Goal: Information Seeking & Learning: Learn about a topic

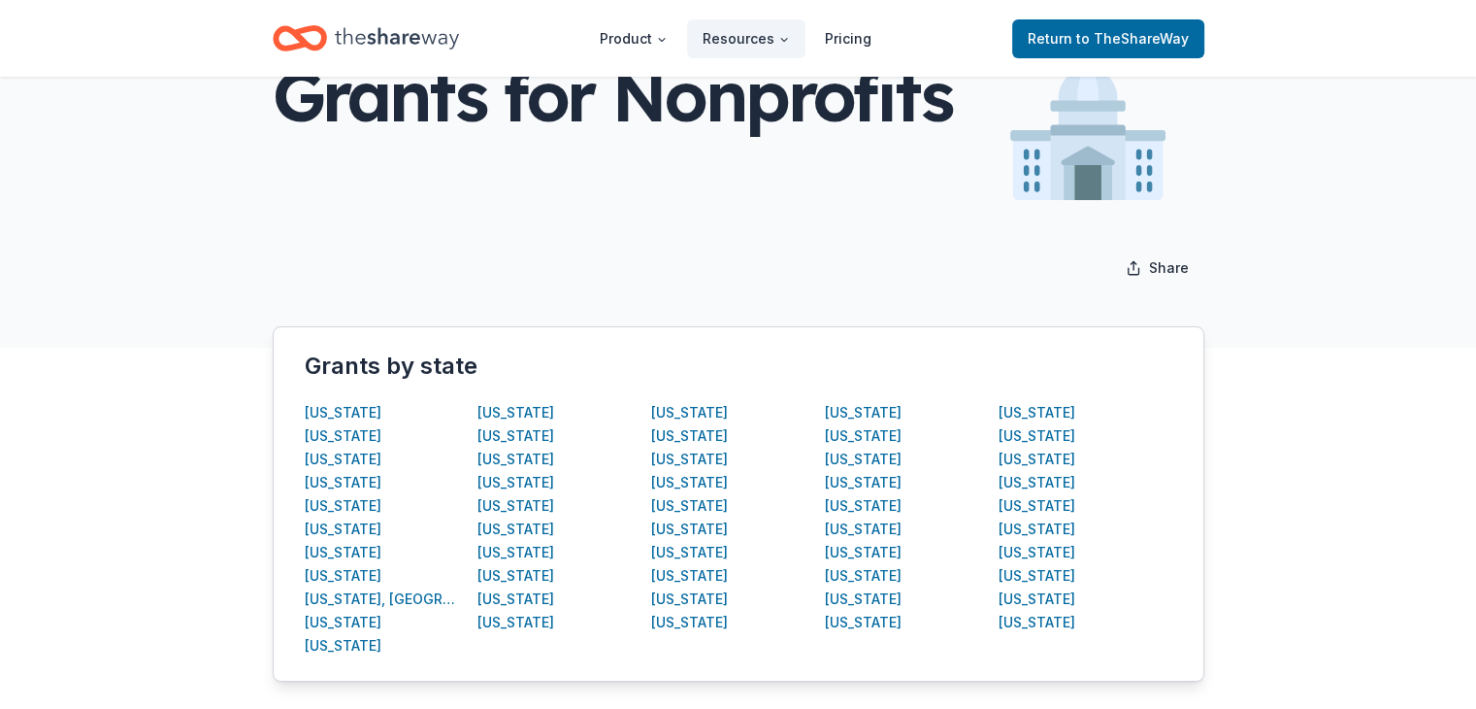
scroll to position [194, 0]
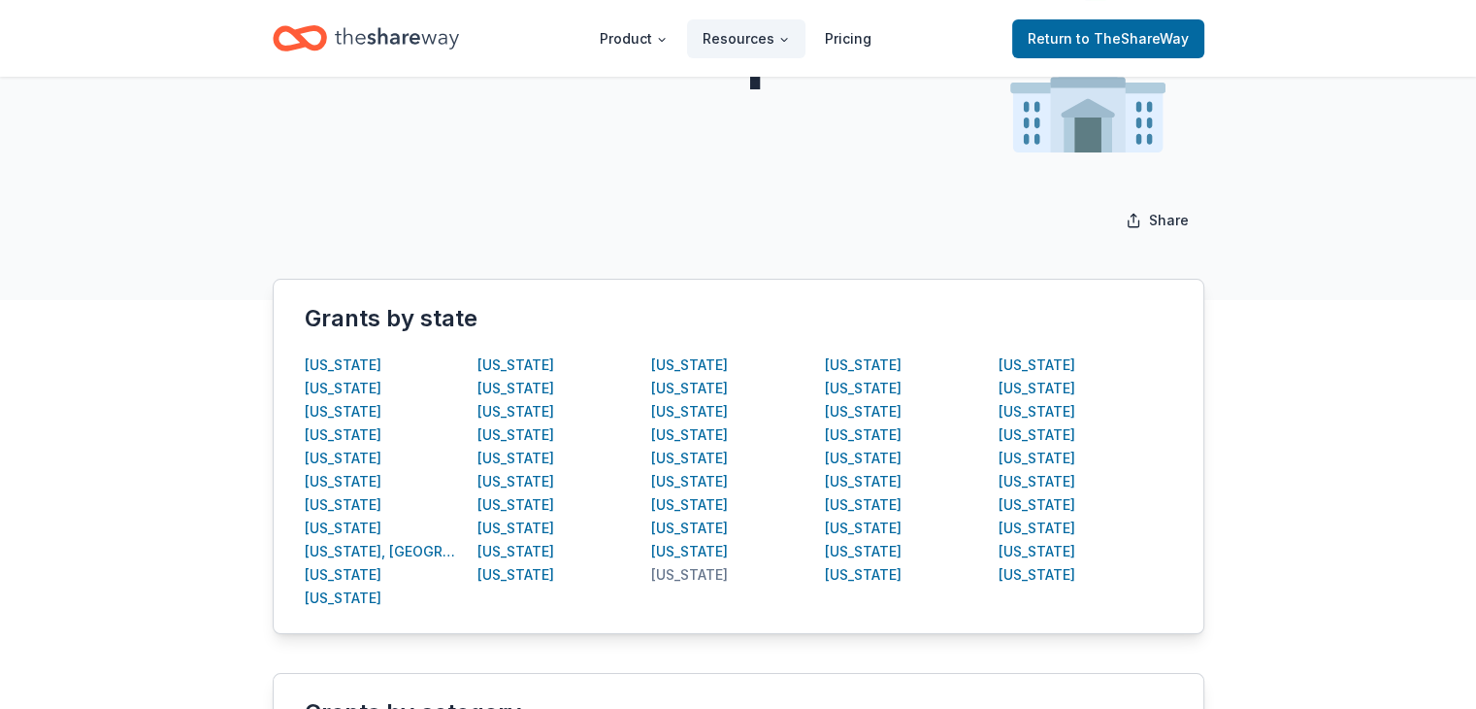
click at [678, 574] on div "New Jersey" at bounding box center [689, 574] width 77 height 23
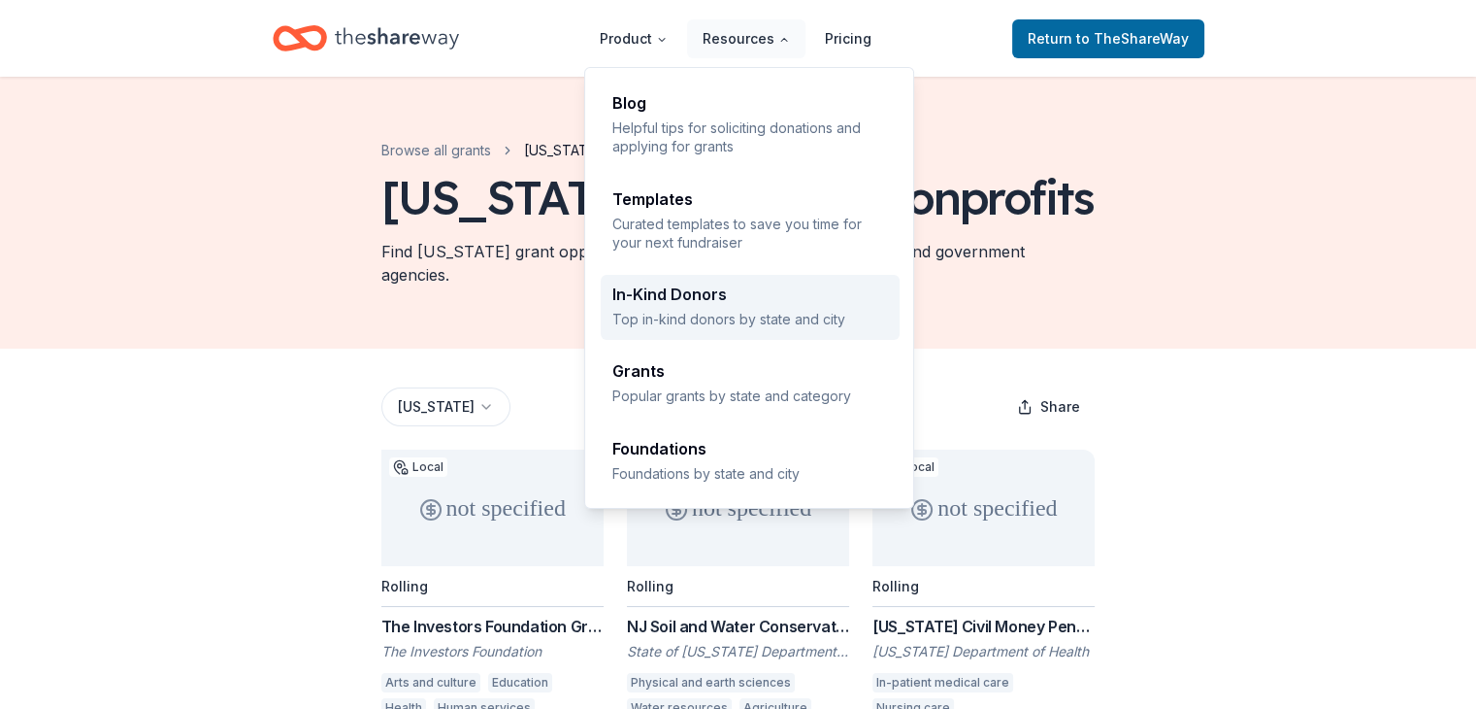
click at [664, 310] on p "Top in-kind donors by state and city" at bounding box center [750, 319] width 276 height 18
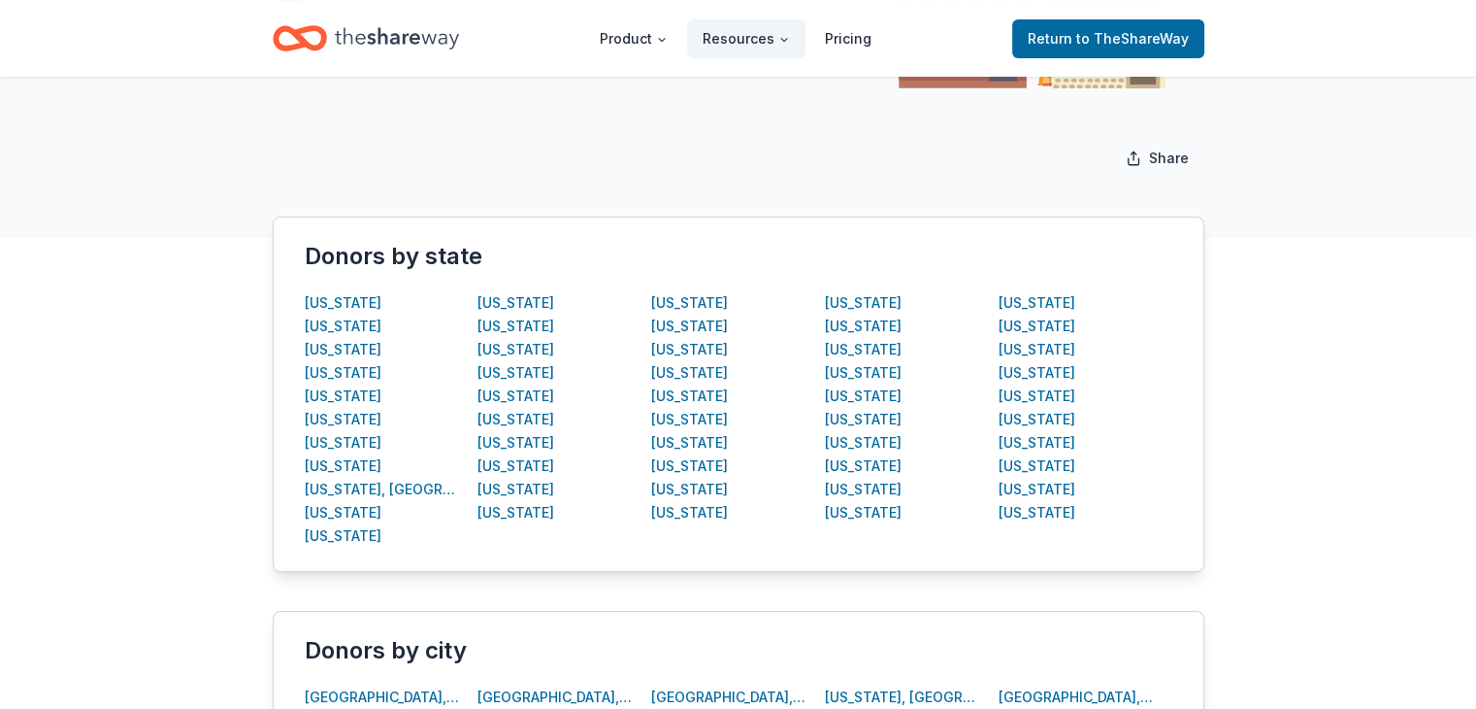
scroll to position [291, 0]
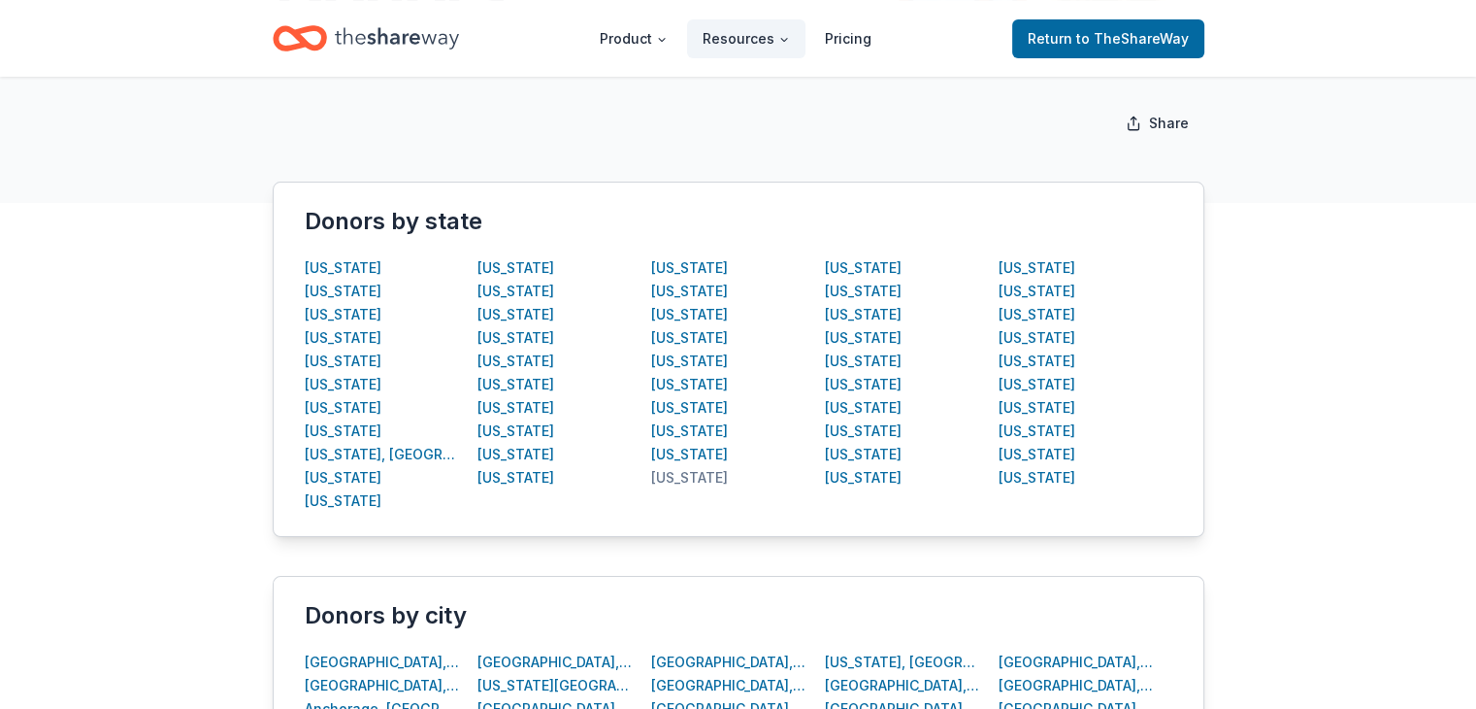
click at [690, 478] on div "[US_STATE]" at bounding box center [689, 477] width 77 height 23
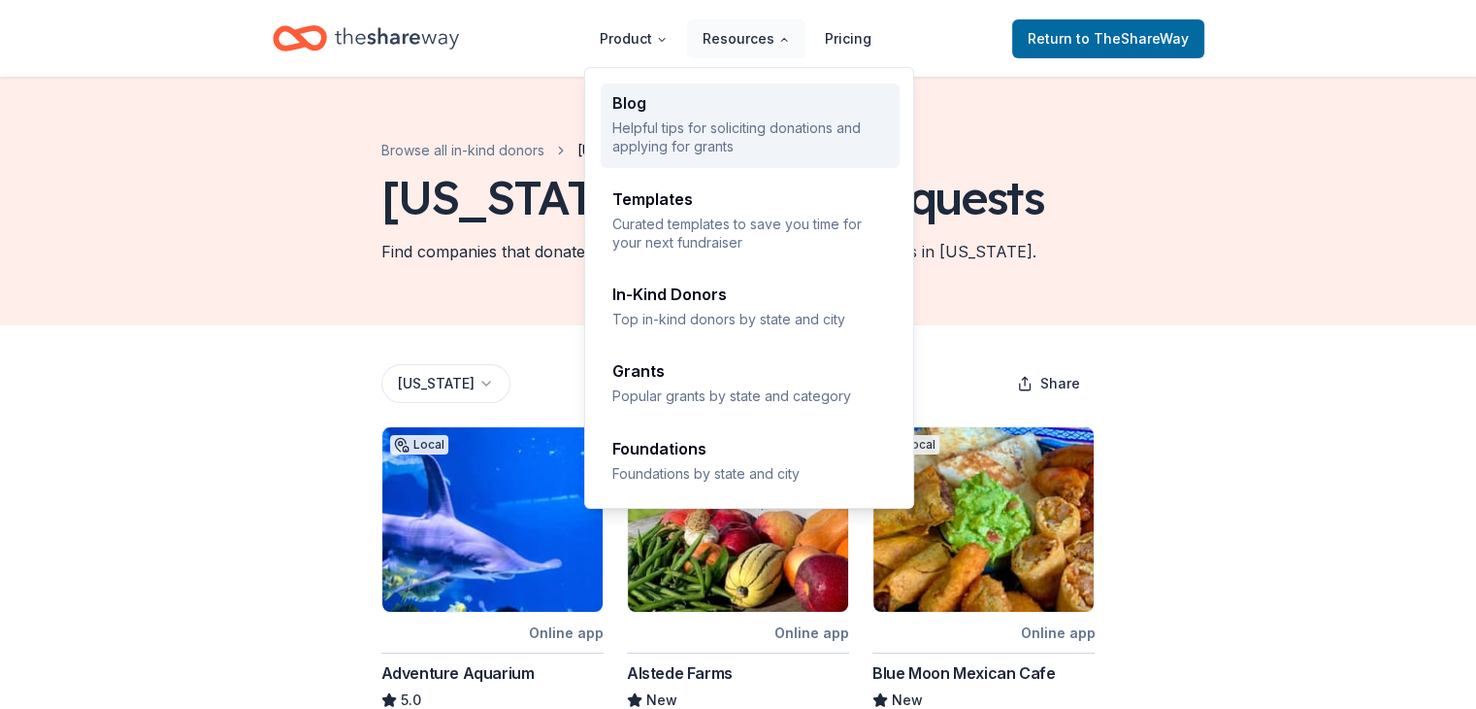
click at [707, 132] on p "Helpful tips for soliciting donations and applying for grants" at bounding box center [750, 137] width 276 height 38
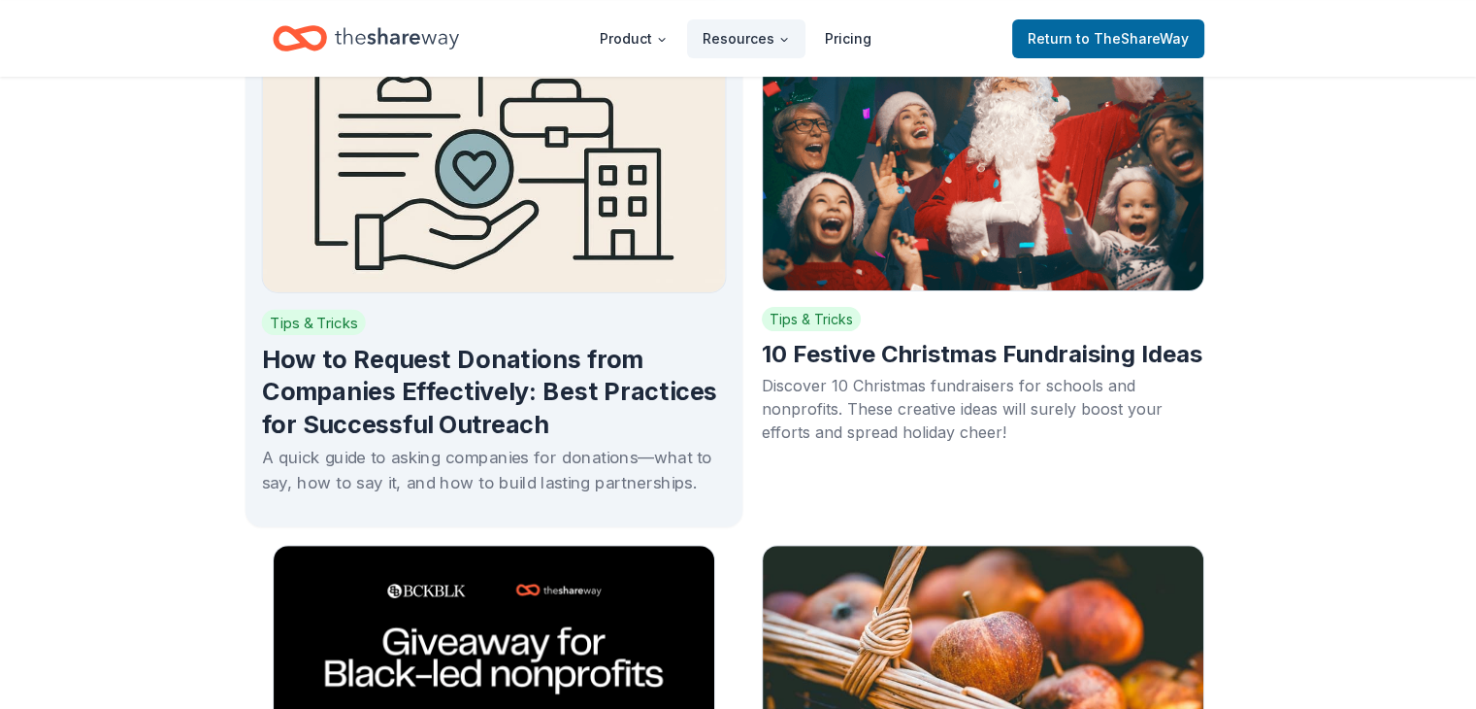
scroll to position [679, 0]
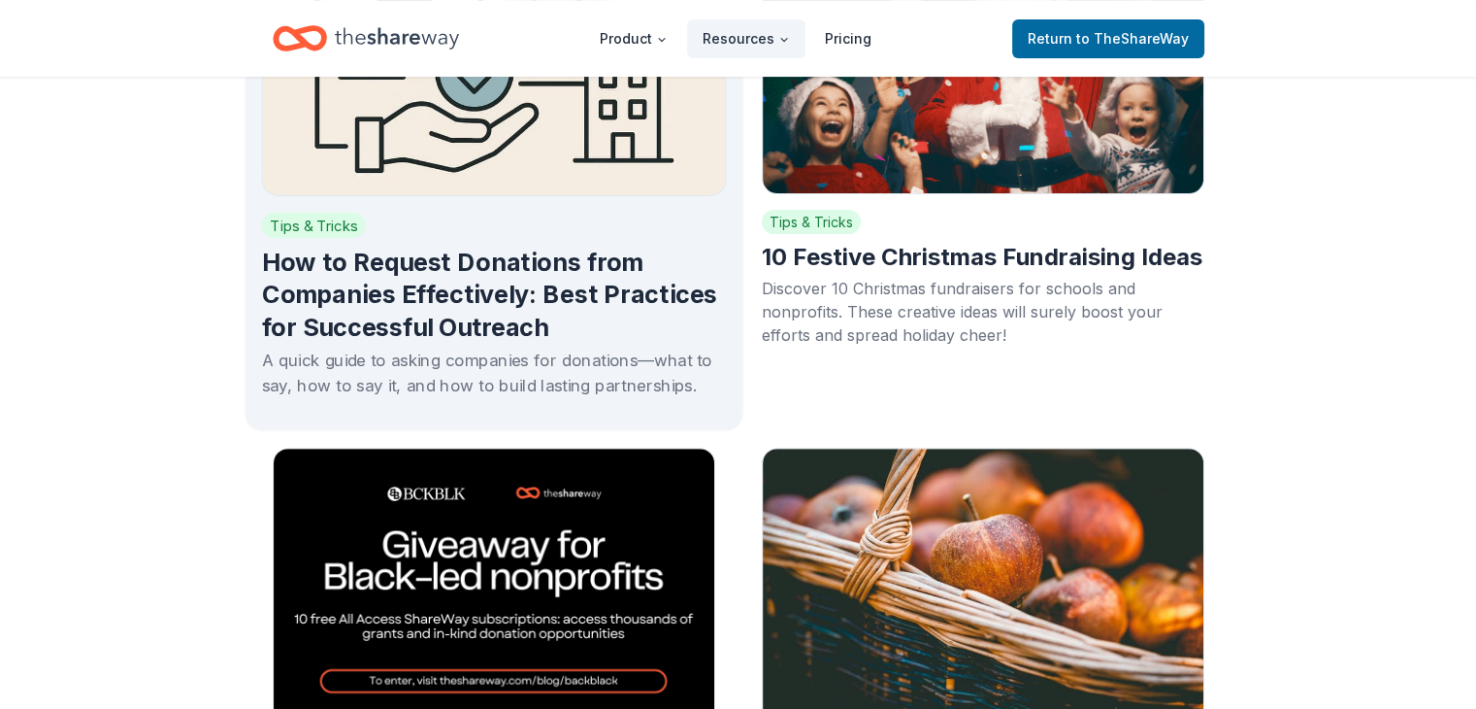
click at [456, 291] on h2 "How to Request Donations from Companies Effectively: Best Practices for Success…" at bounding box center [493, 295] width 465 height 98
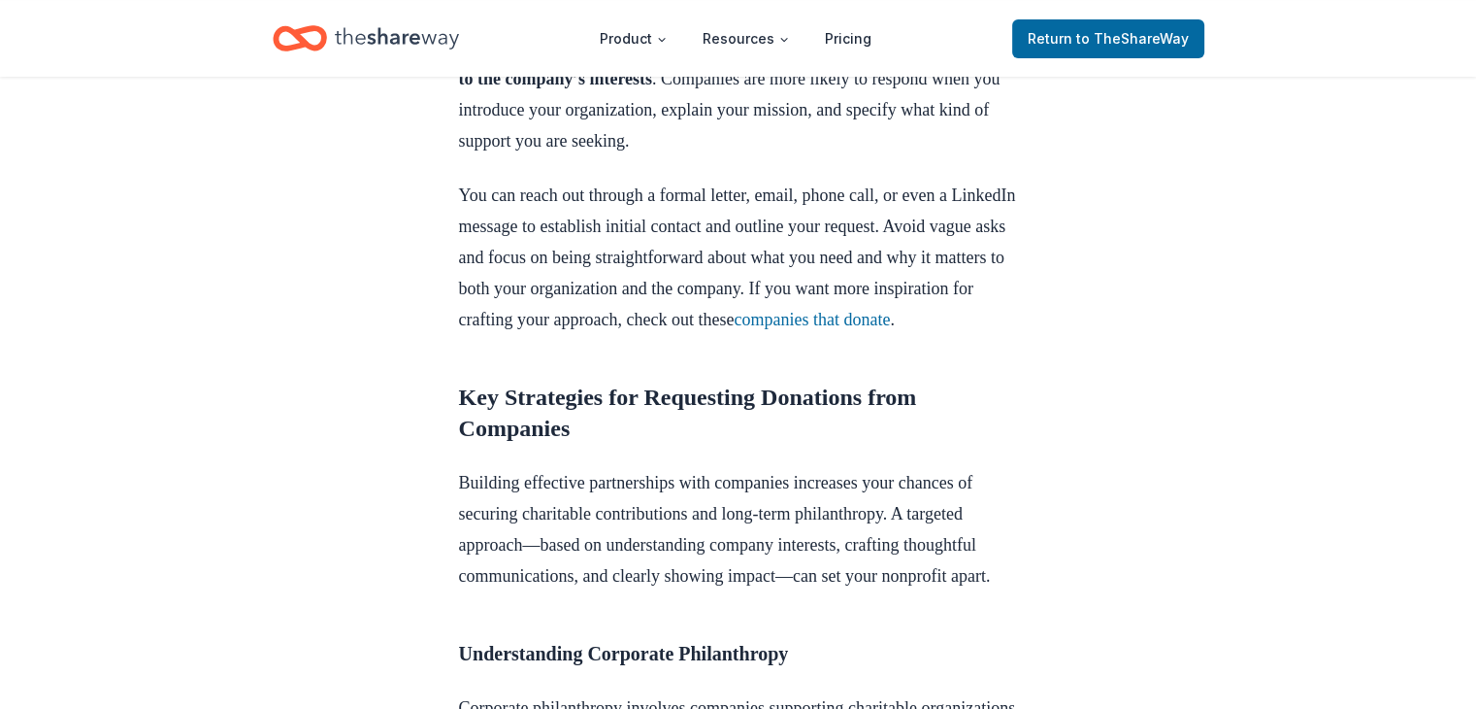
scroll to position [874, 0]
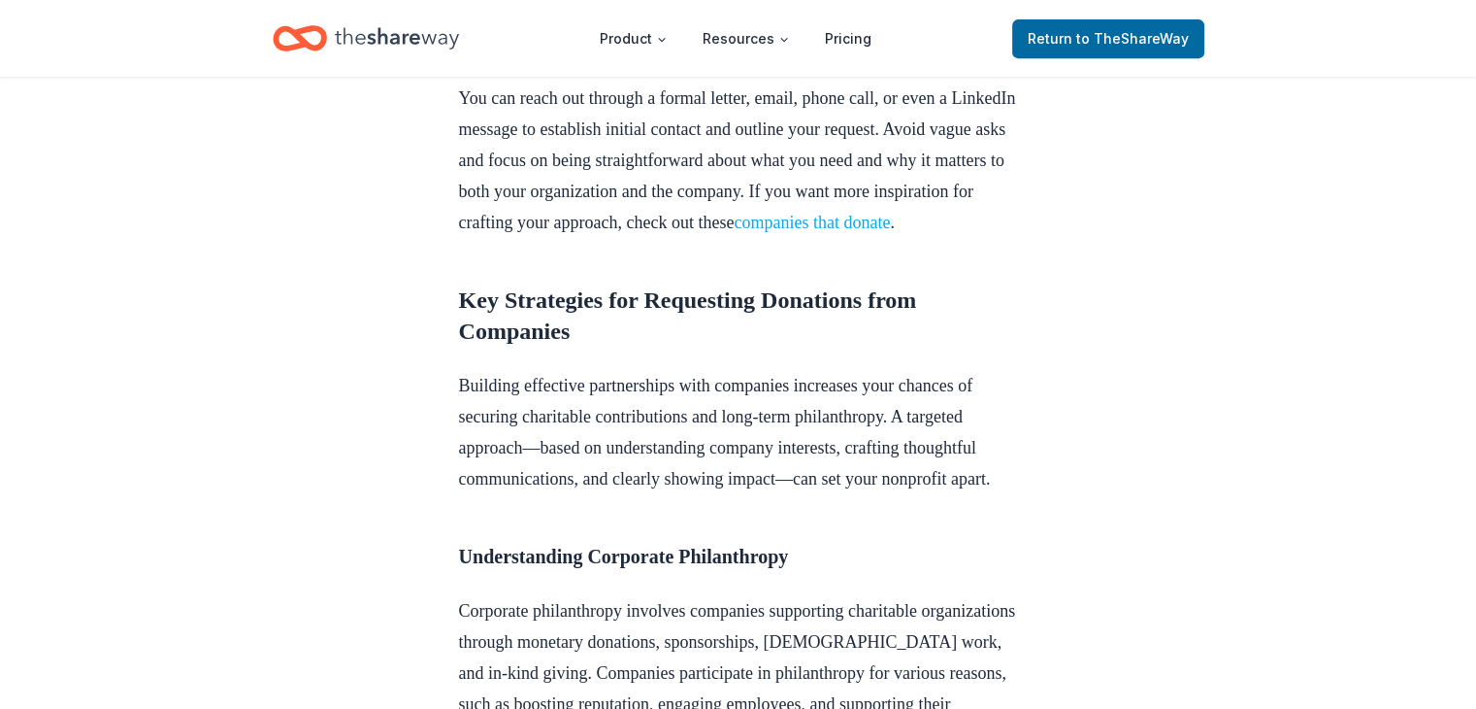
click at [734, 232] on link "companies that donate" at bounding box center [812, 222] width 156 height 19
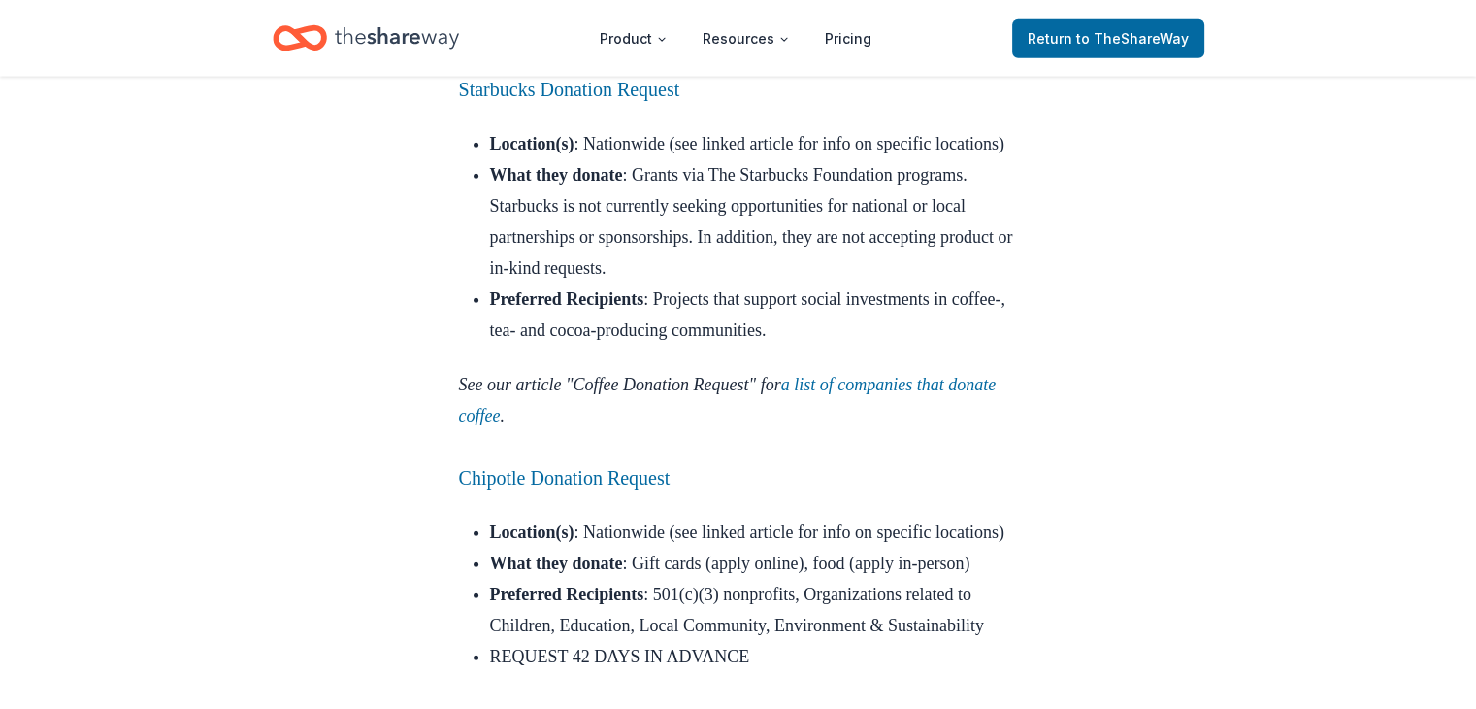
scroll to position [4853, 0]
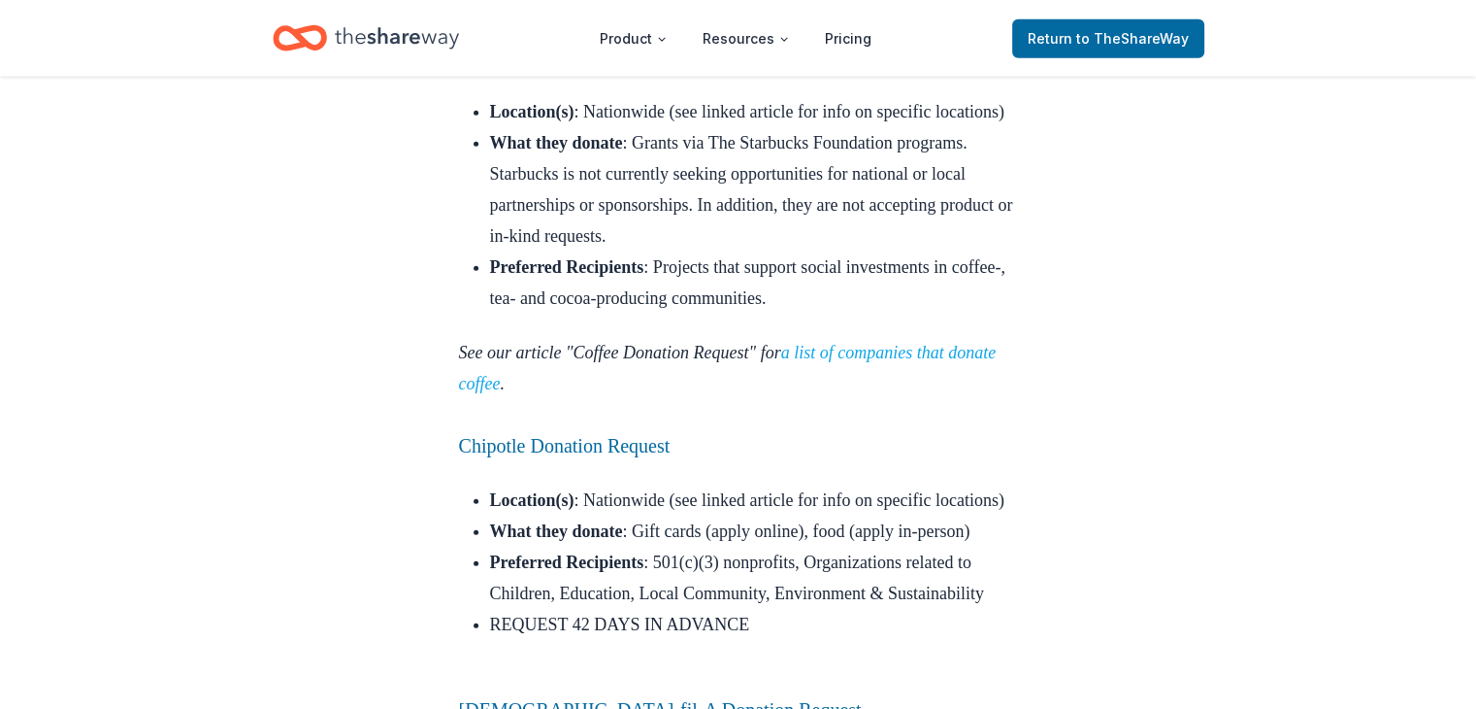
click at [522, 343] on link "a list of companies that donate coffee" at bounding box center [728, 368] width 538 height 50
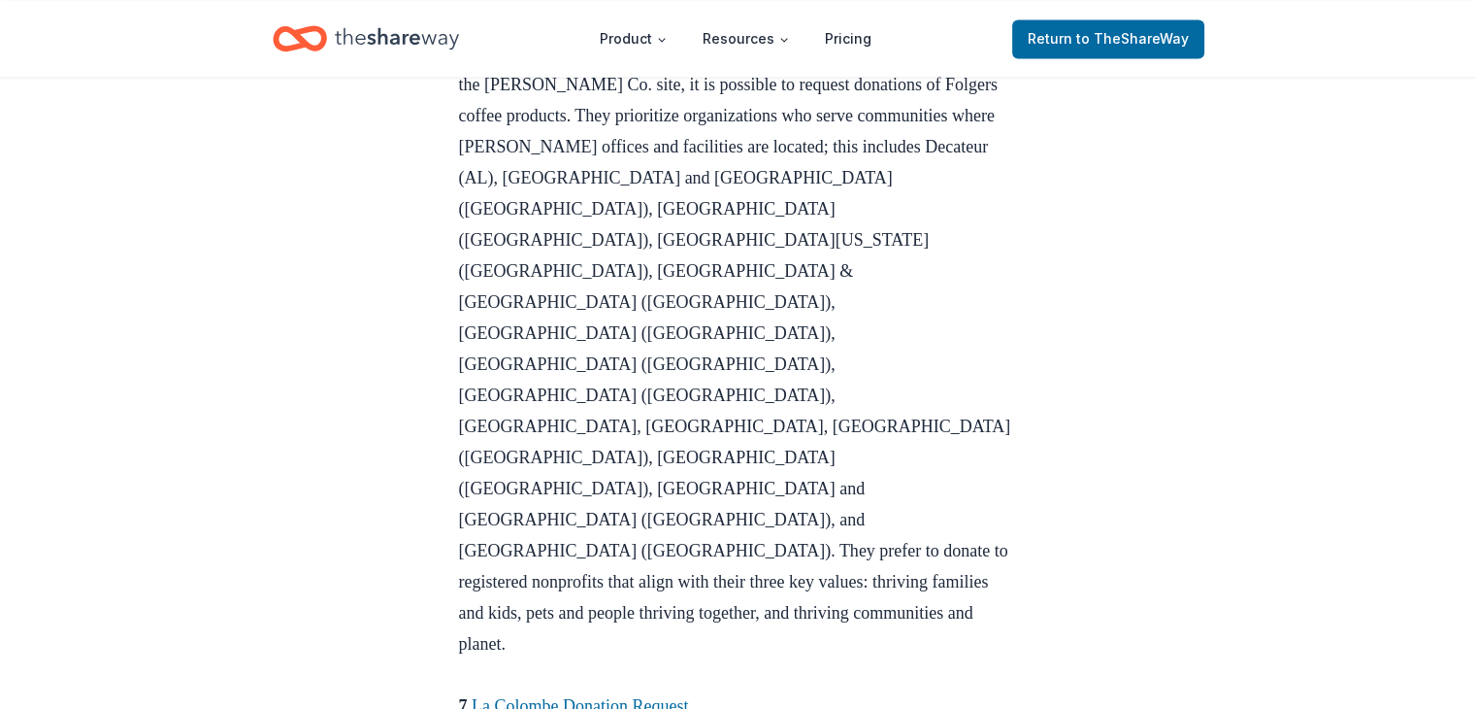
scroll to position [2815, 0]
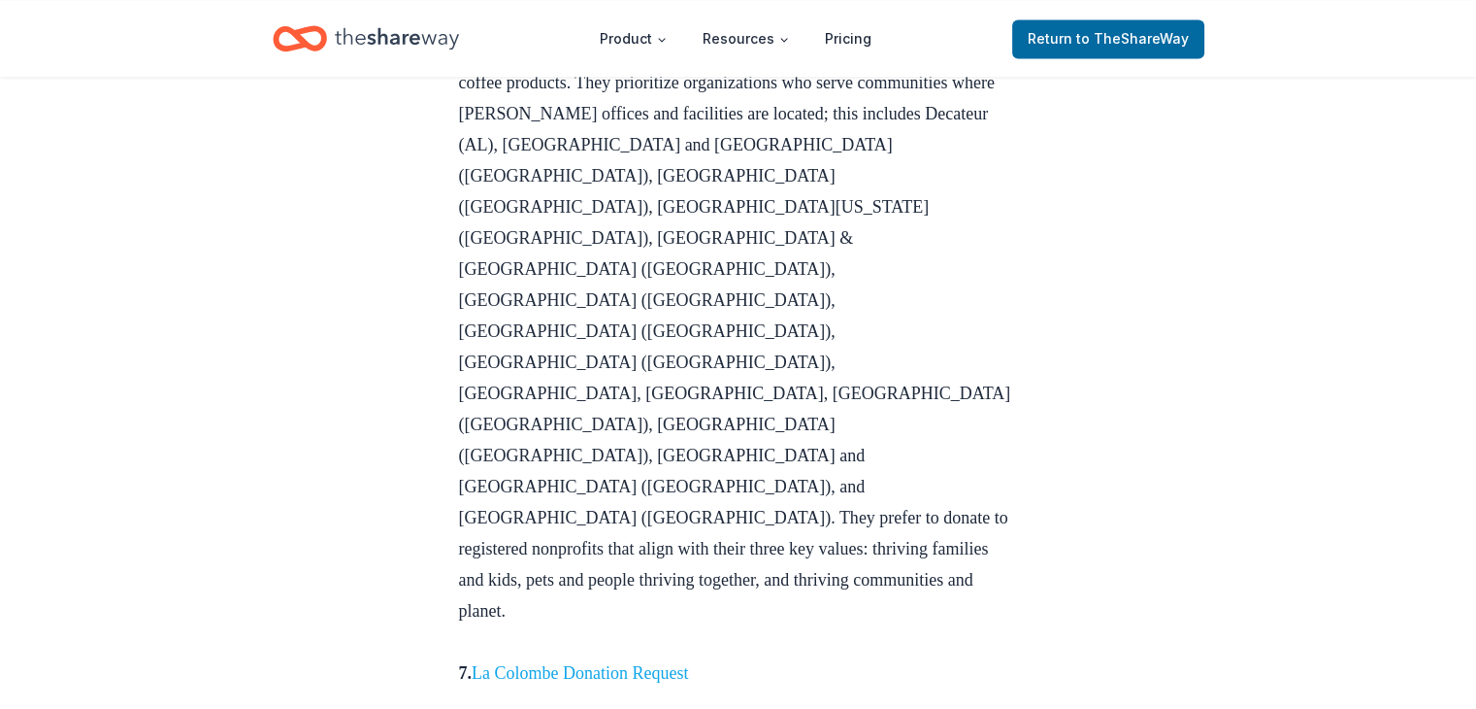
click at [603, 663] on link "La Colombe Donation Request" at bounding box center [580, 672] width 216 height 19
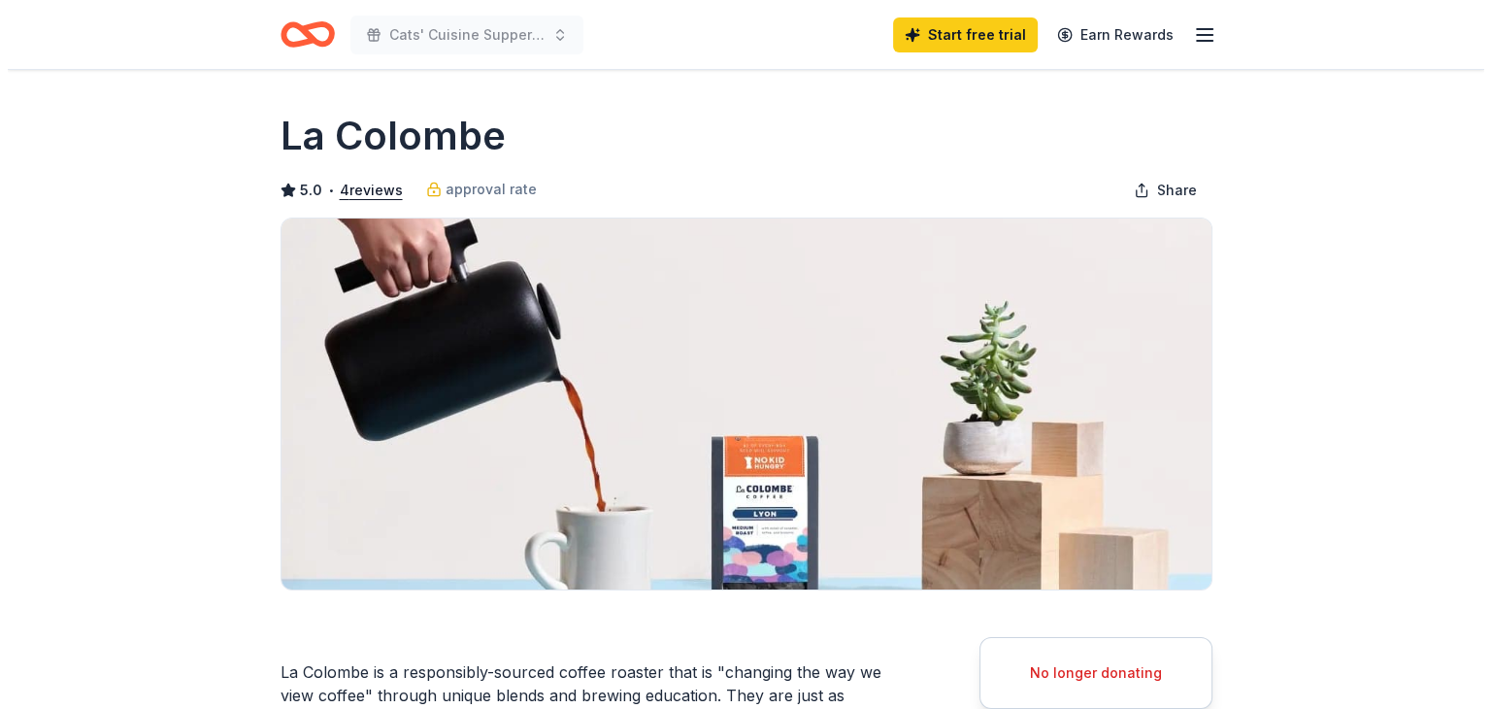
scroll to position [97, 0]
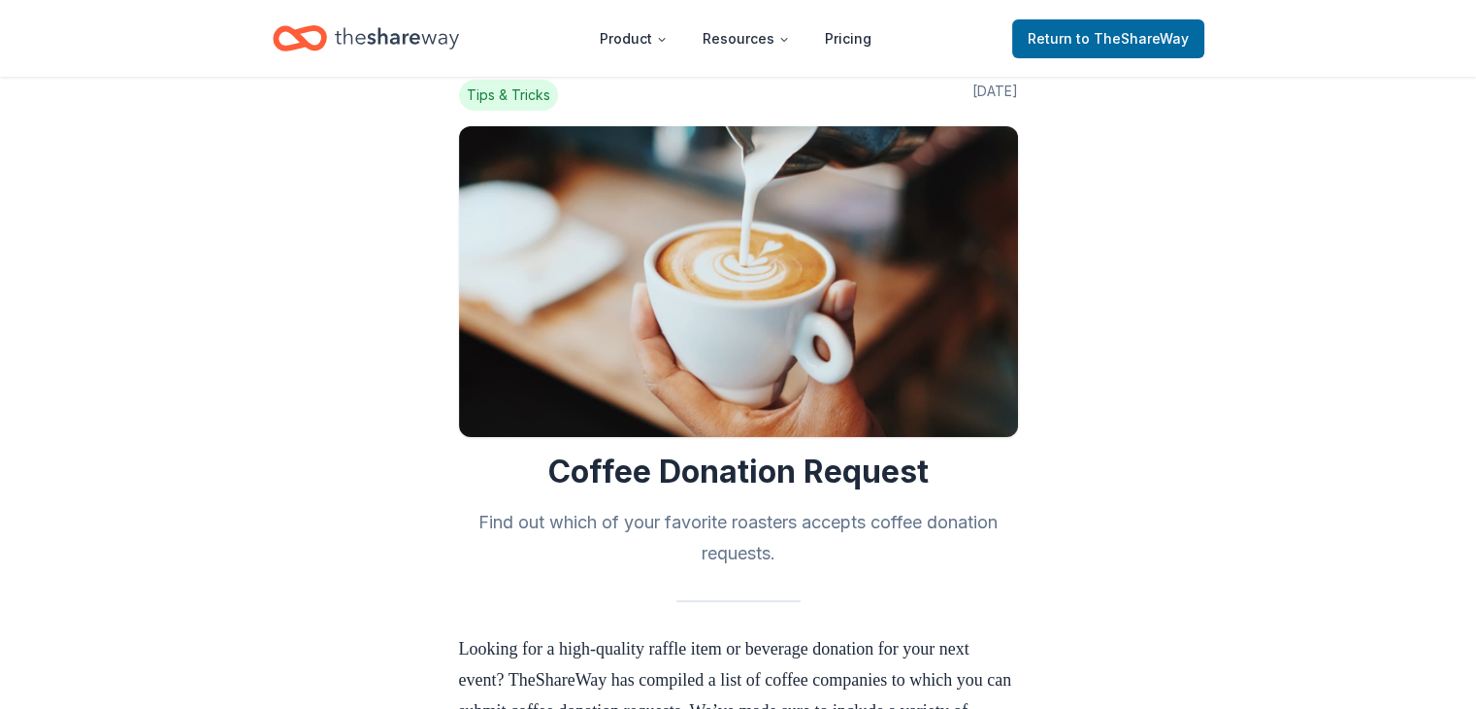
scroll to position [29, 0]
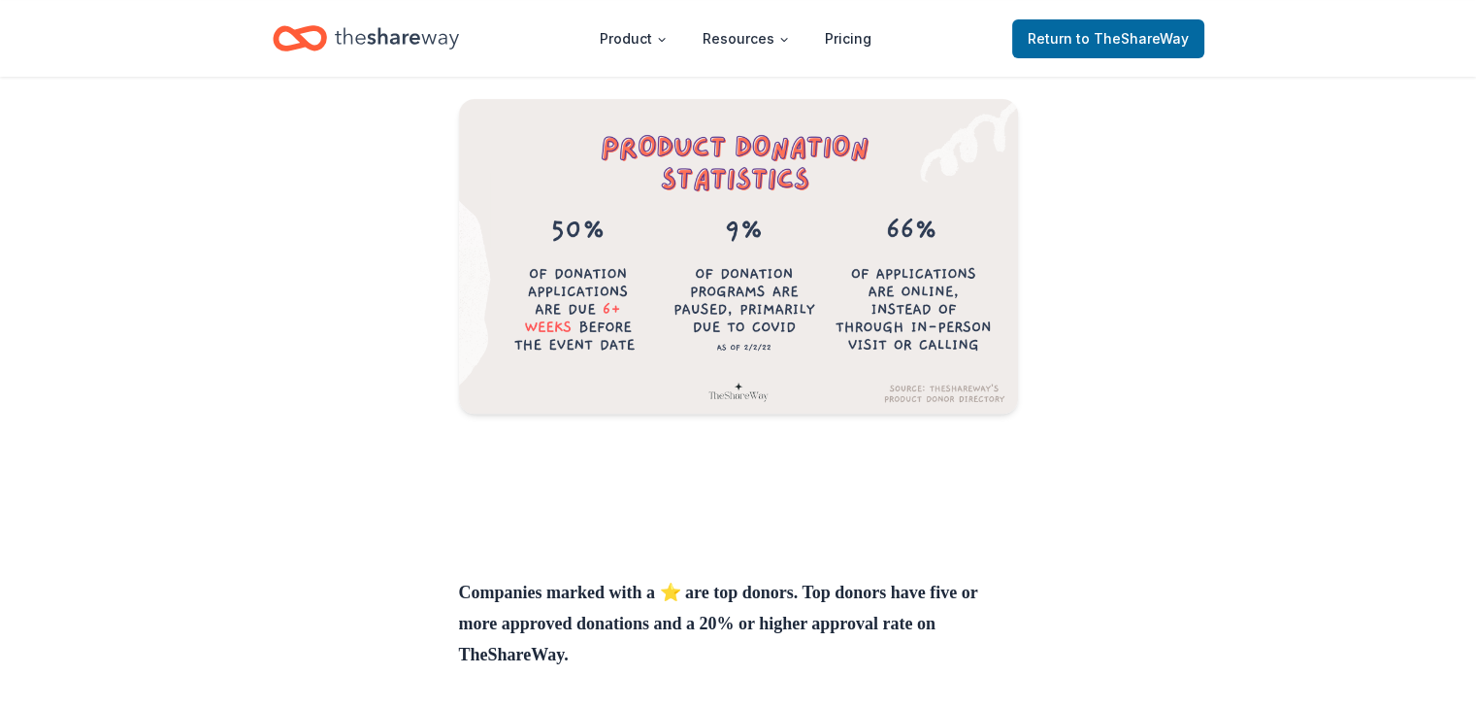
scroll to position [67, 0]
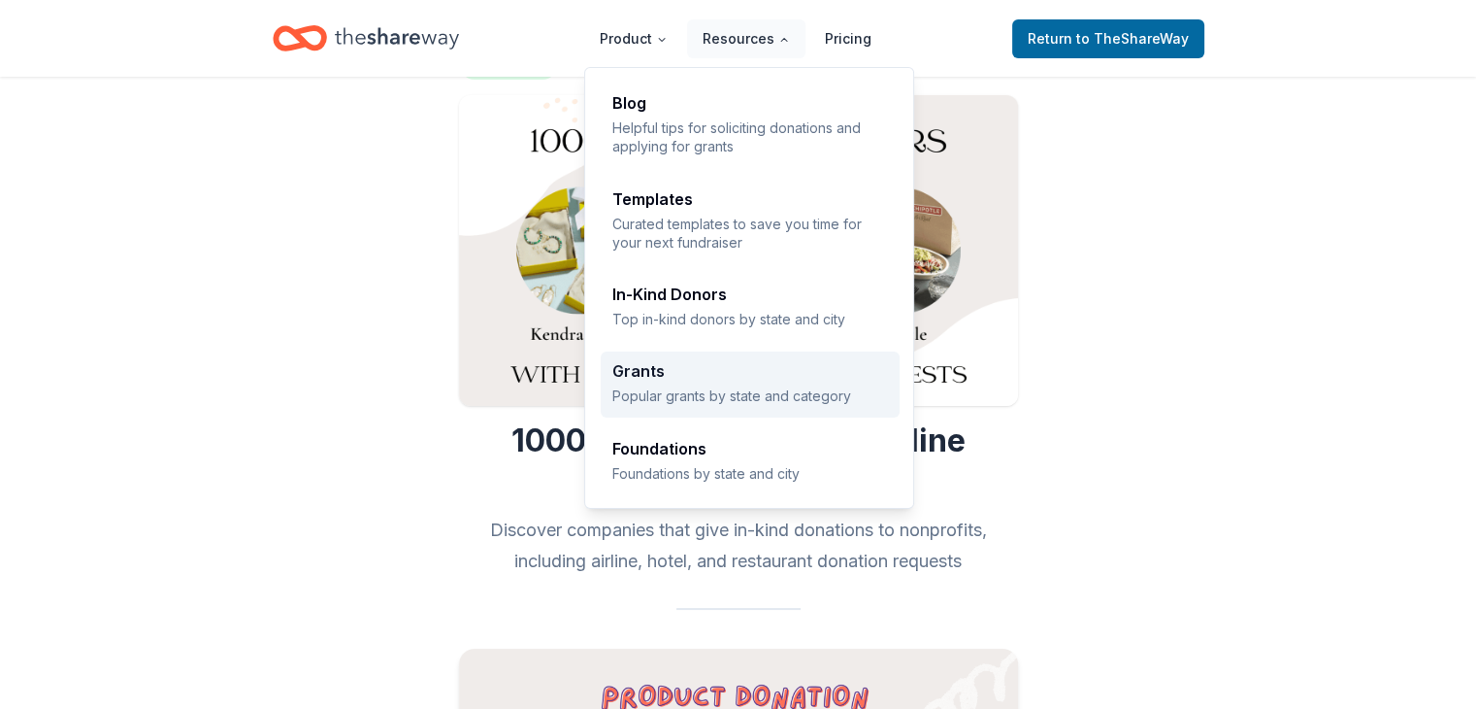
click at [653, 393] on p "Popular grants by state and category" at bounding box center [750, 395] width 276 height 18
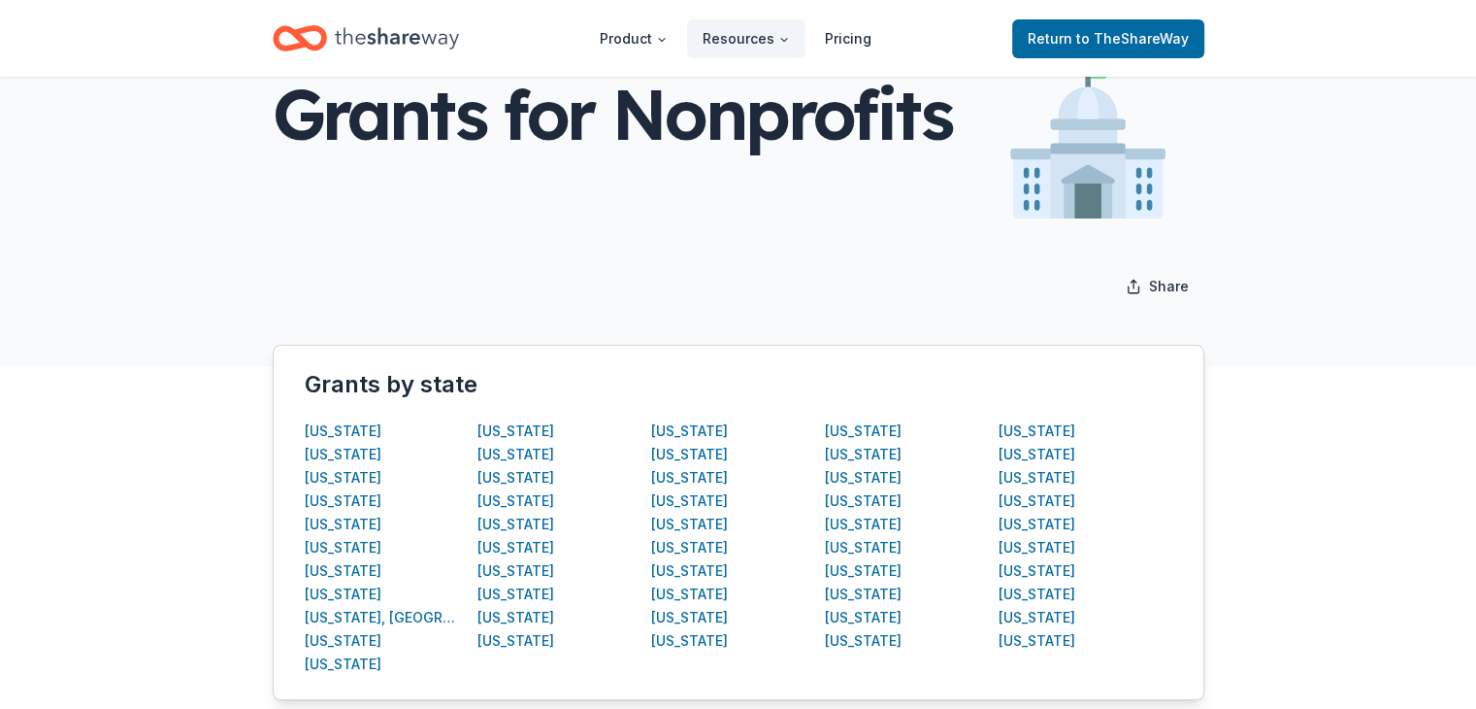
scroll to position [194, 0]
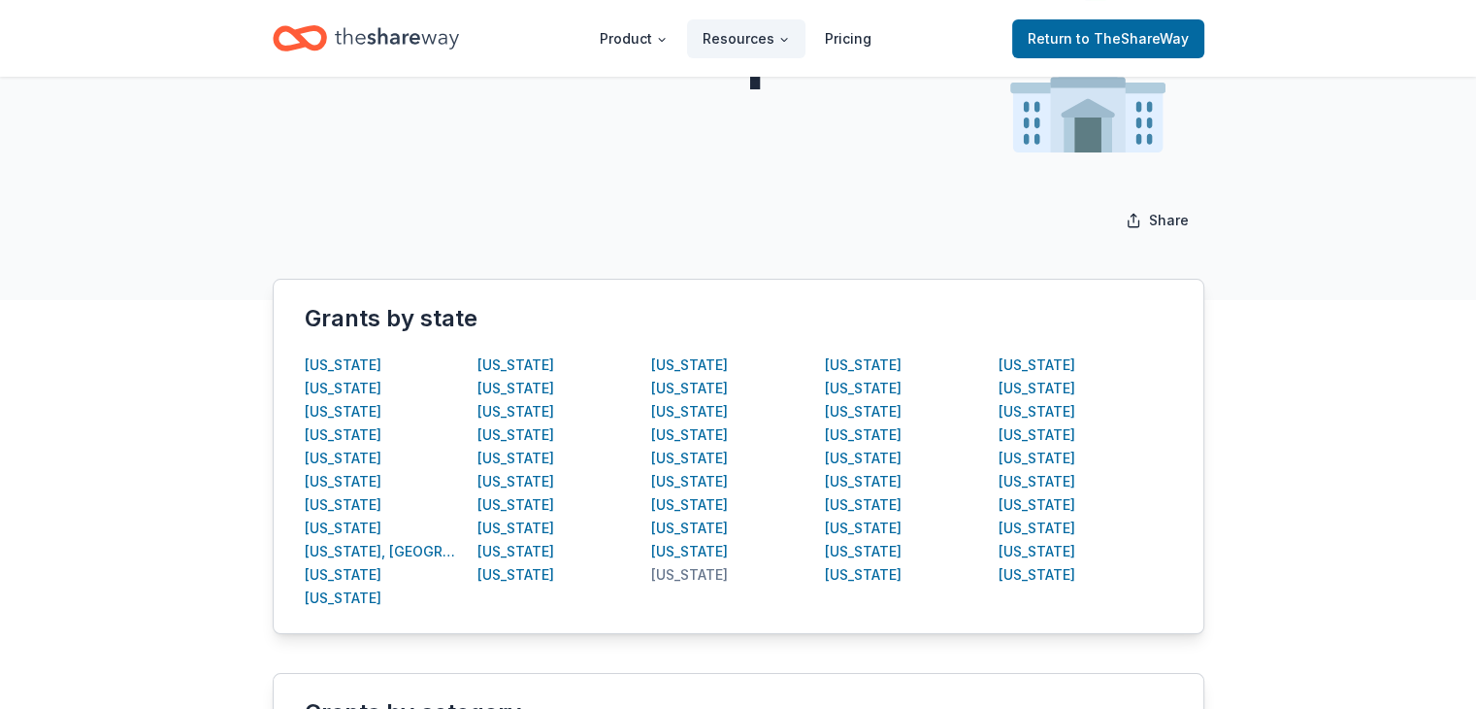
click at [686, 576] on div "New Jersey" at bounding box center [689, 574] width 77 height 23
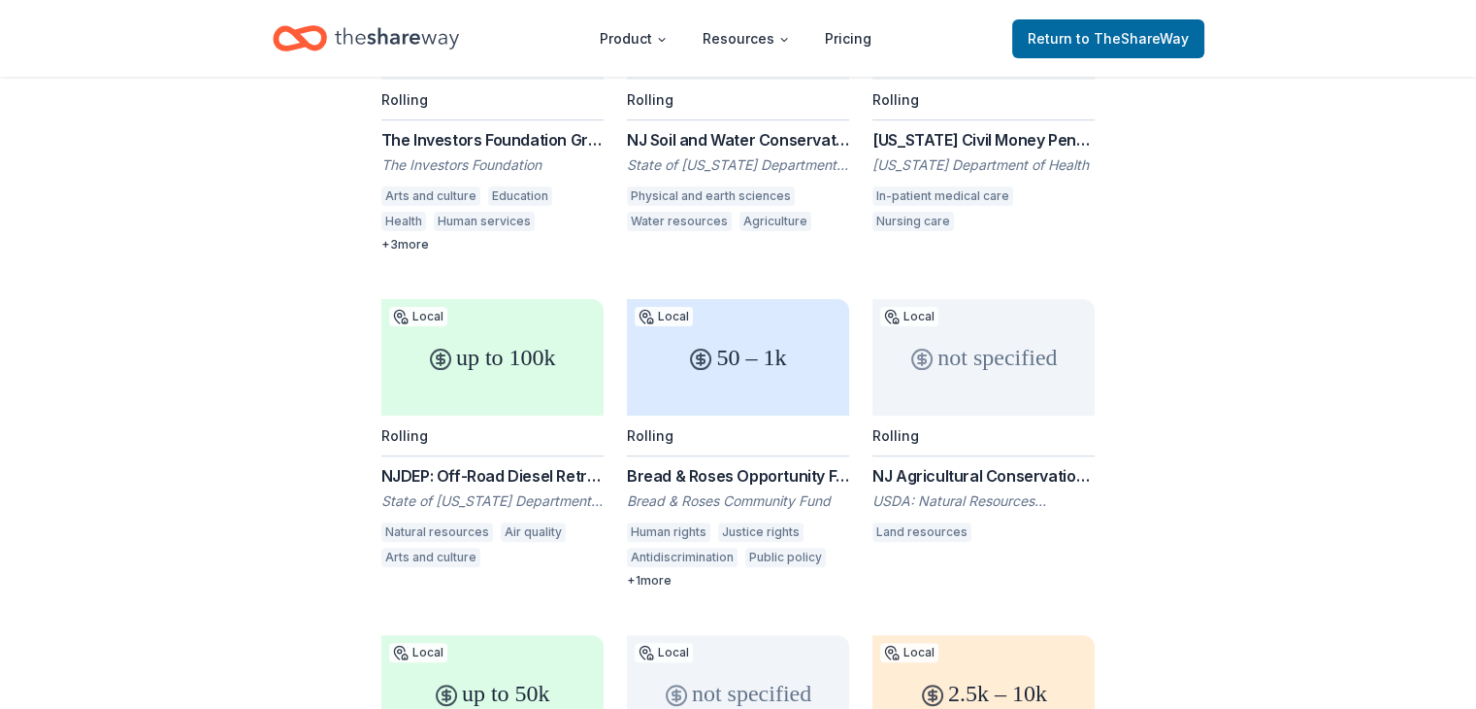
scroll to position [485, 0]
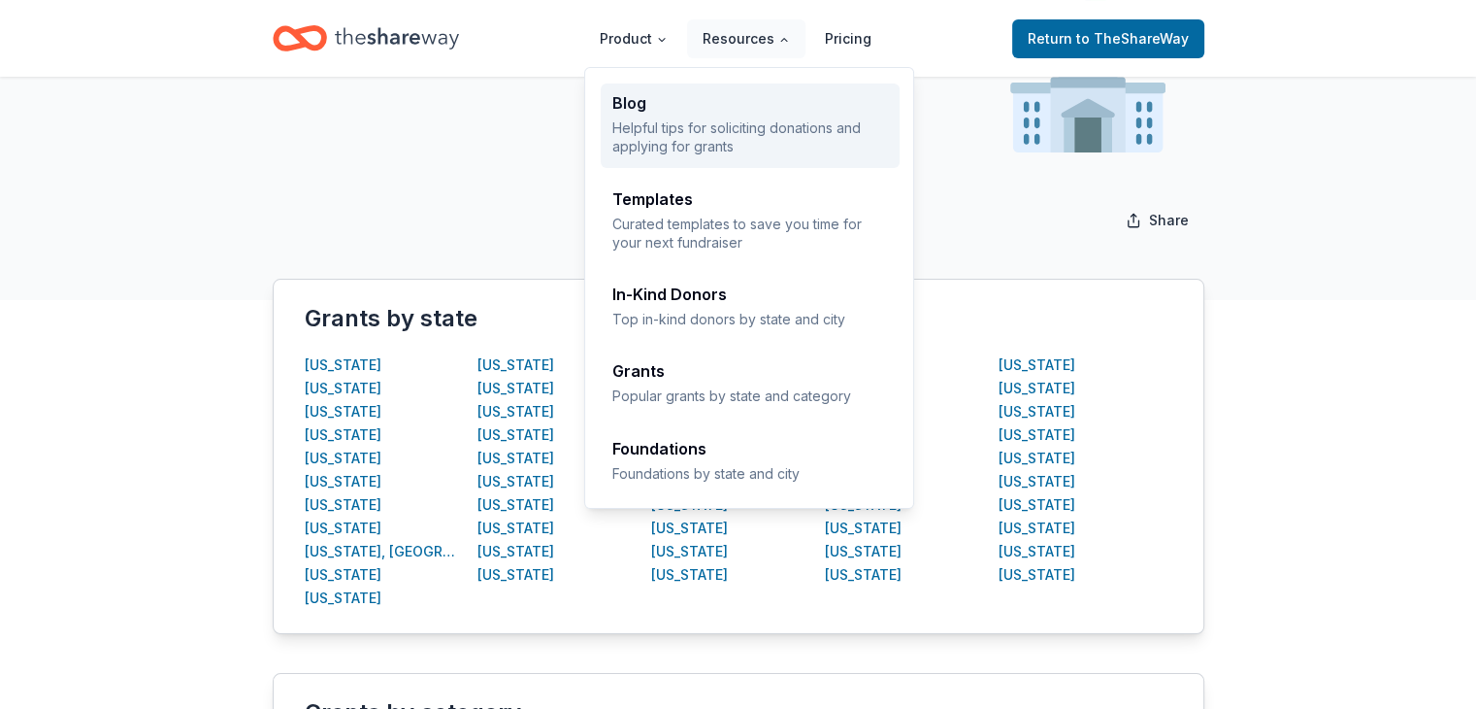
click at [666, 129] on p "Helpful tips for soliciting donations and applying for grants" at bounding box center [750, 137] width 276 height 38
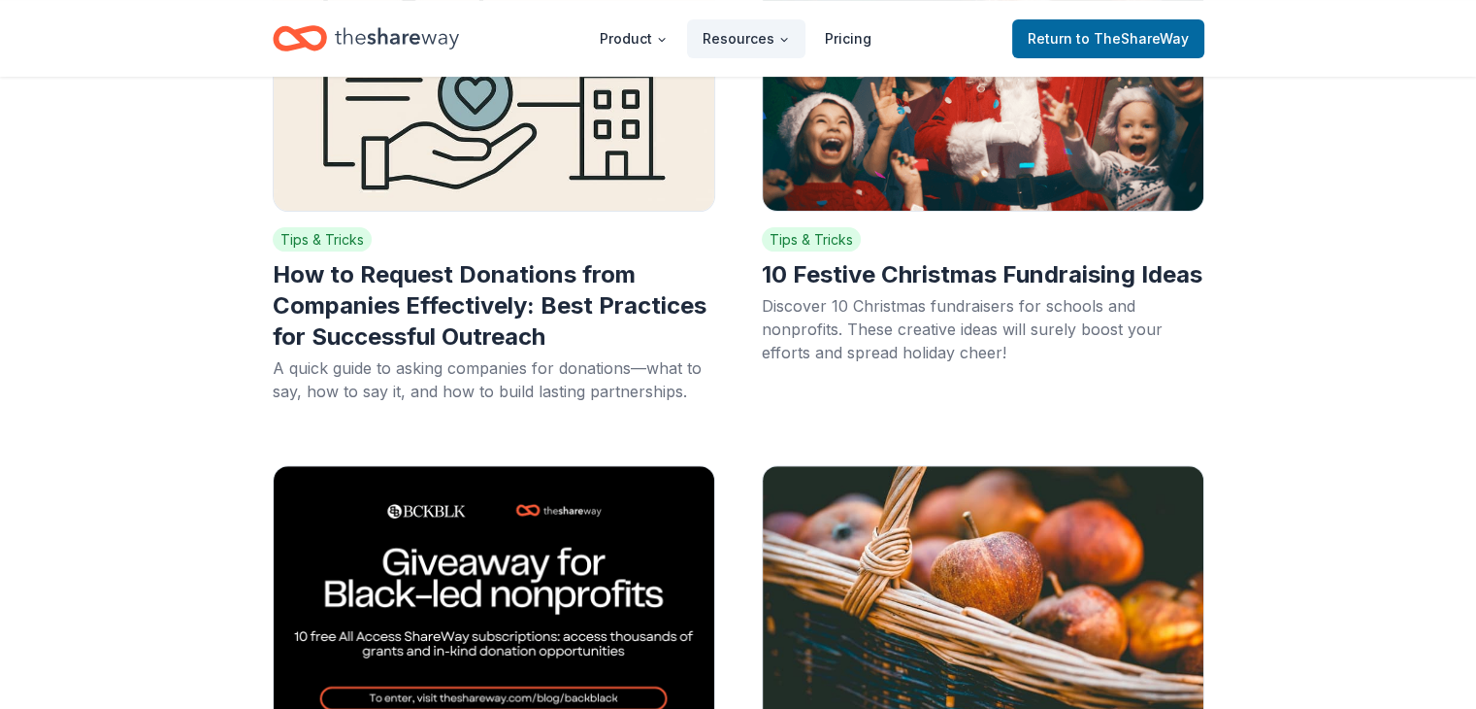
scroll to position [679, 0]
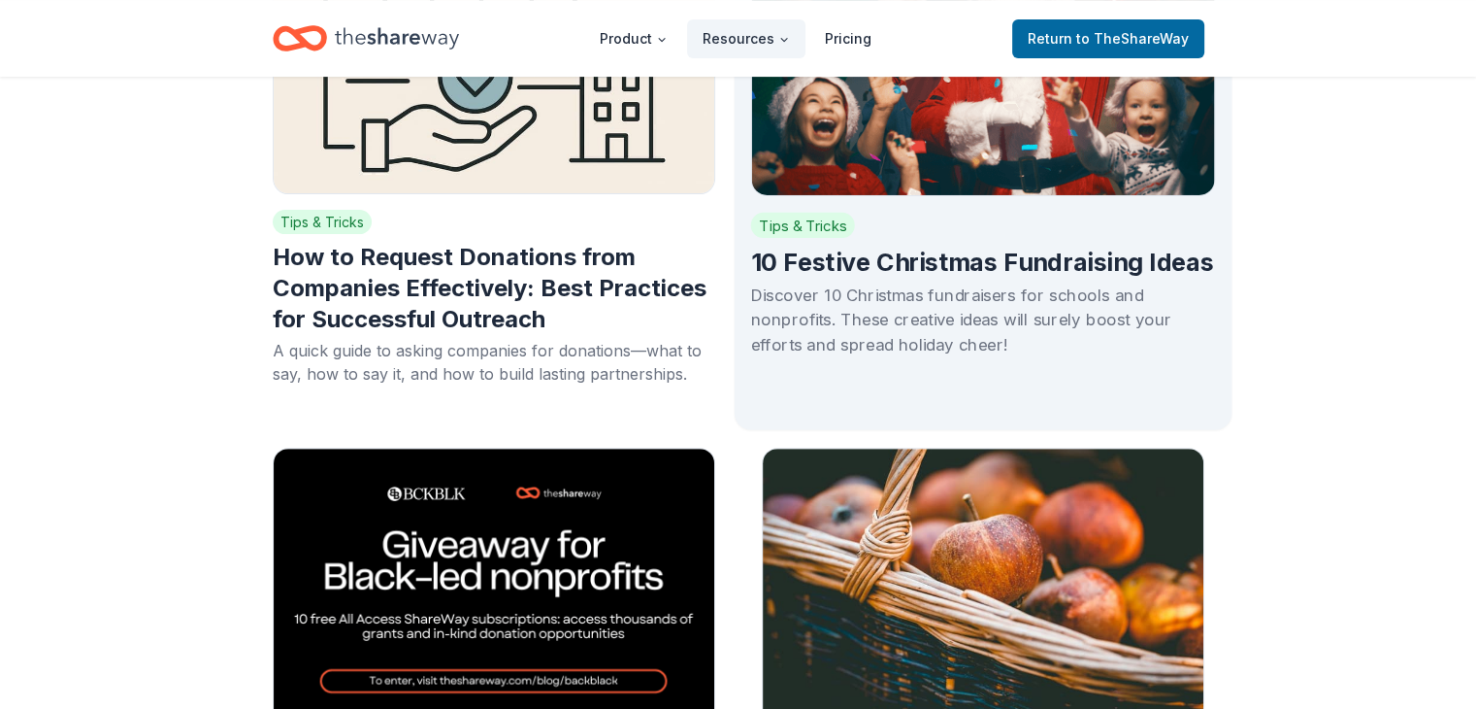
click at [870, 268] on h2 "10 Festive Christmas Fundraising Ideas" at bounding box center [982, 262] width 465 height 33
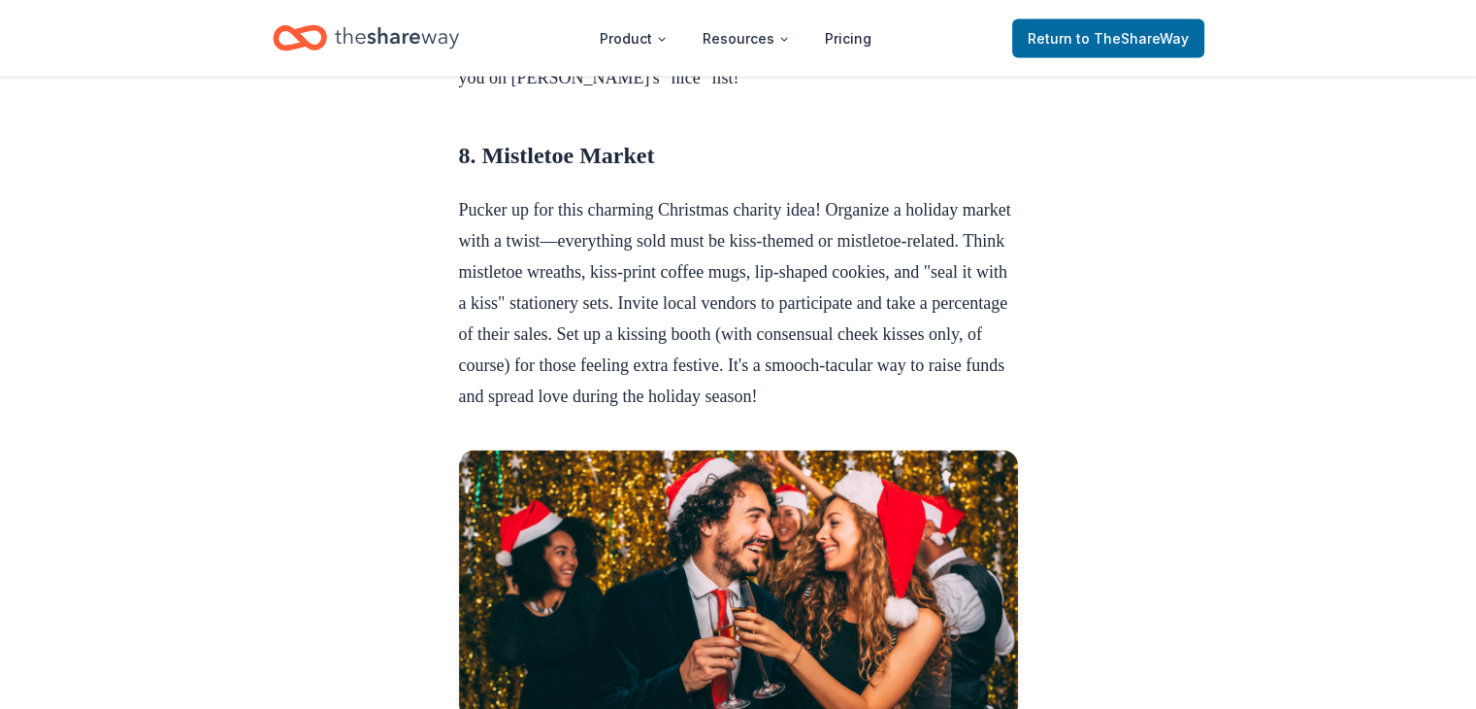
scroll to position [4030, 0]
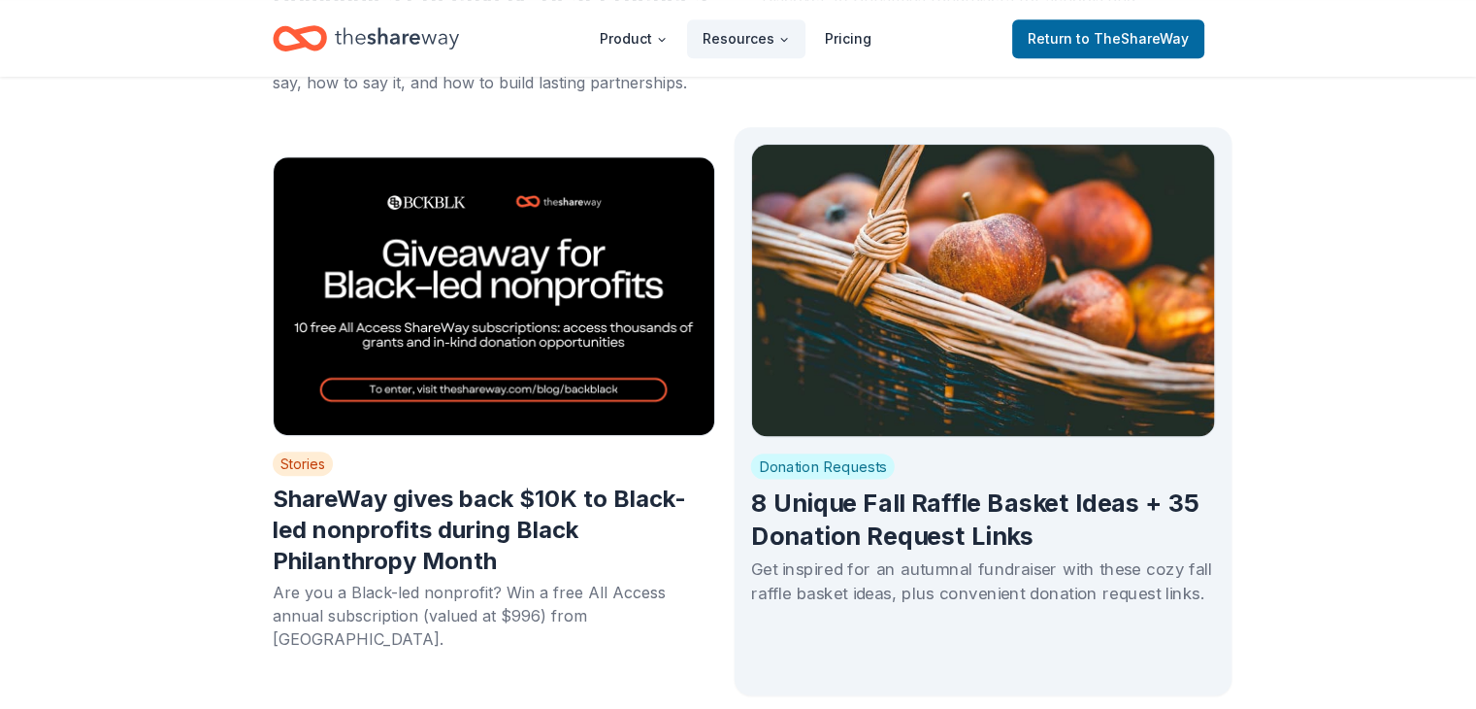
scroll to position [1068, 0]
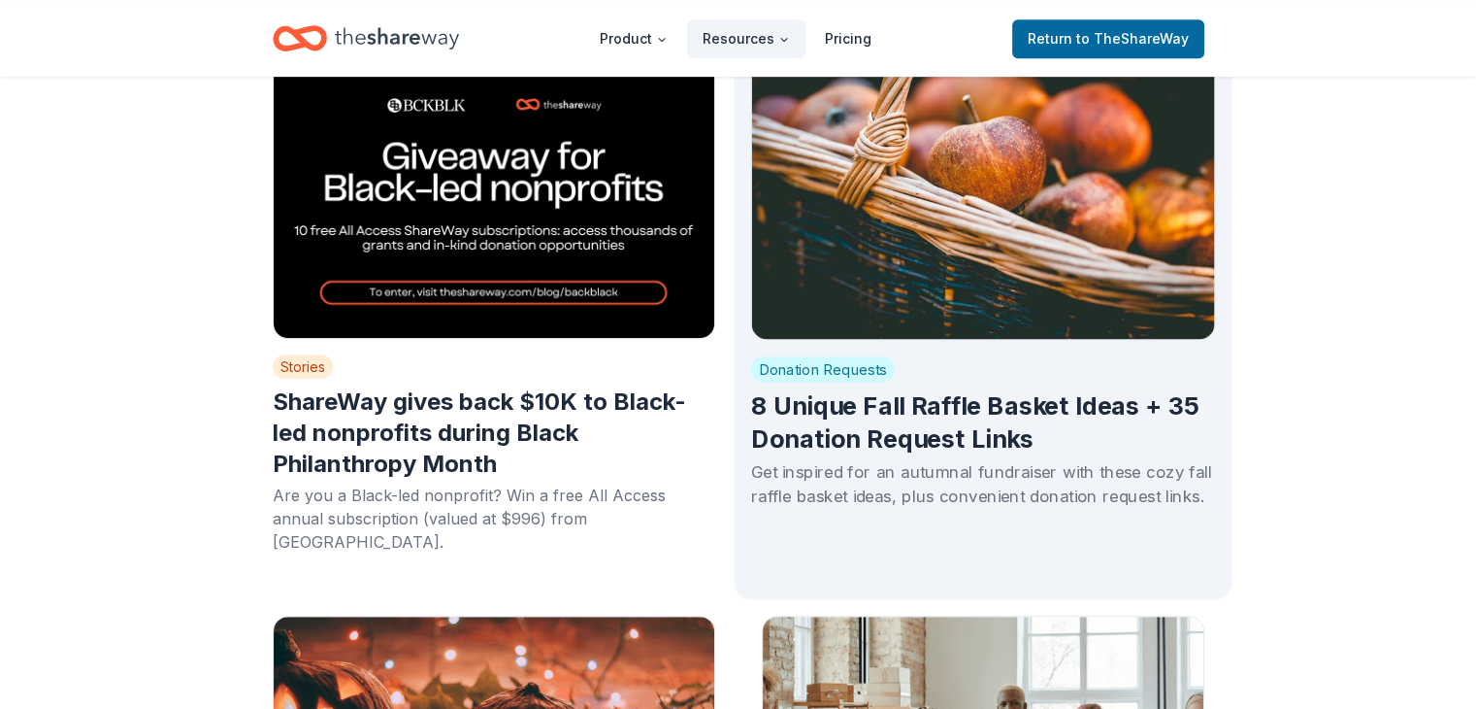
click at [942, 436] on h2 "8 Unique Fall Raffle Basket Ideas + 35 Donation Request Links" at bounding box center [982, 422] width 465 height 65
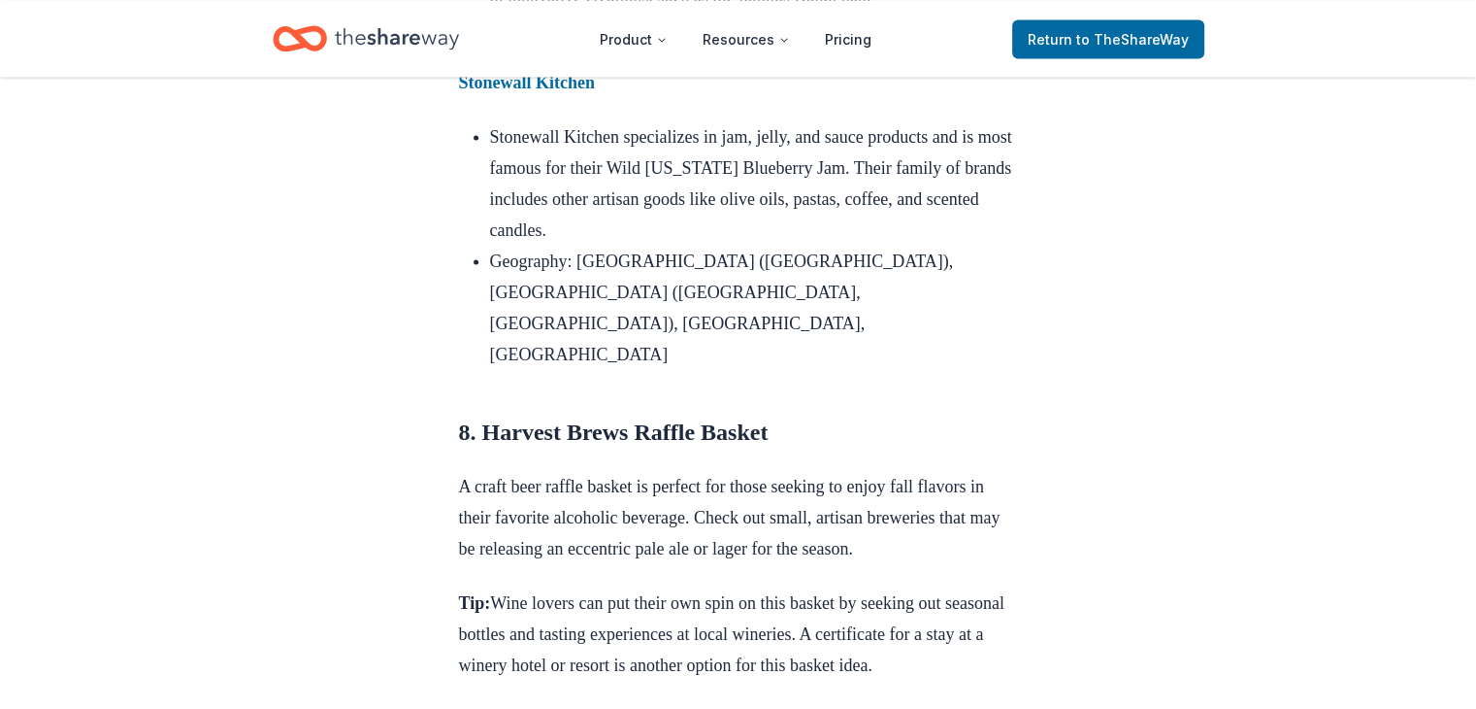
scroll to position [11065, 0]
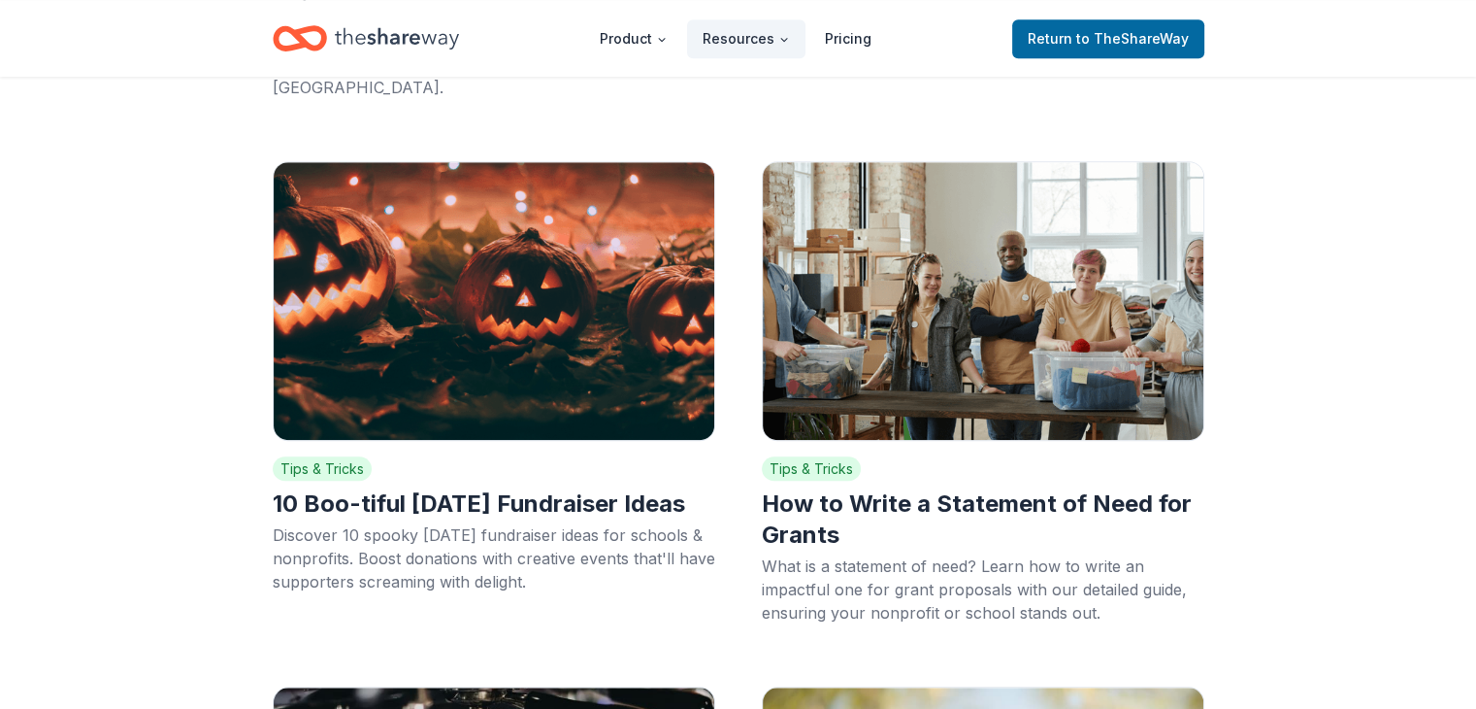
scroll to position [1553, 0]
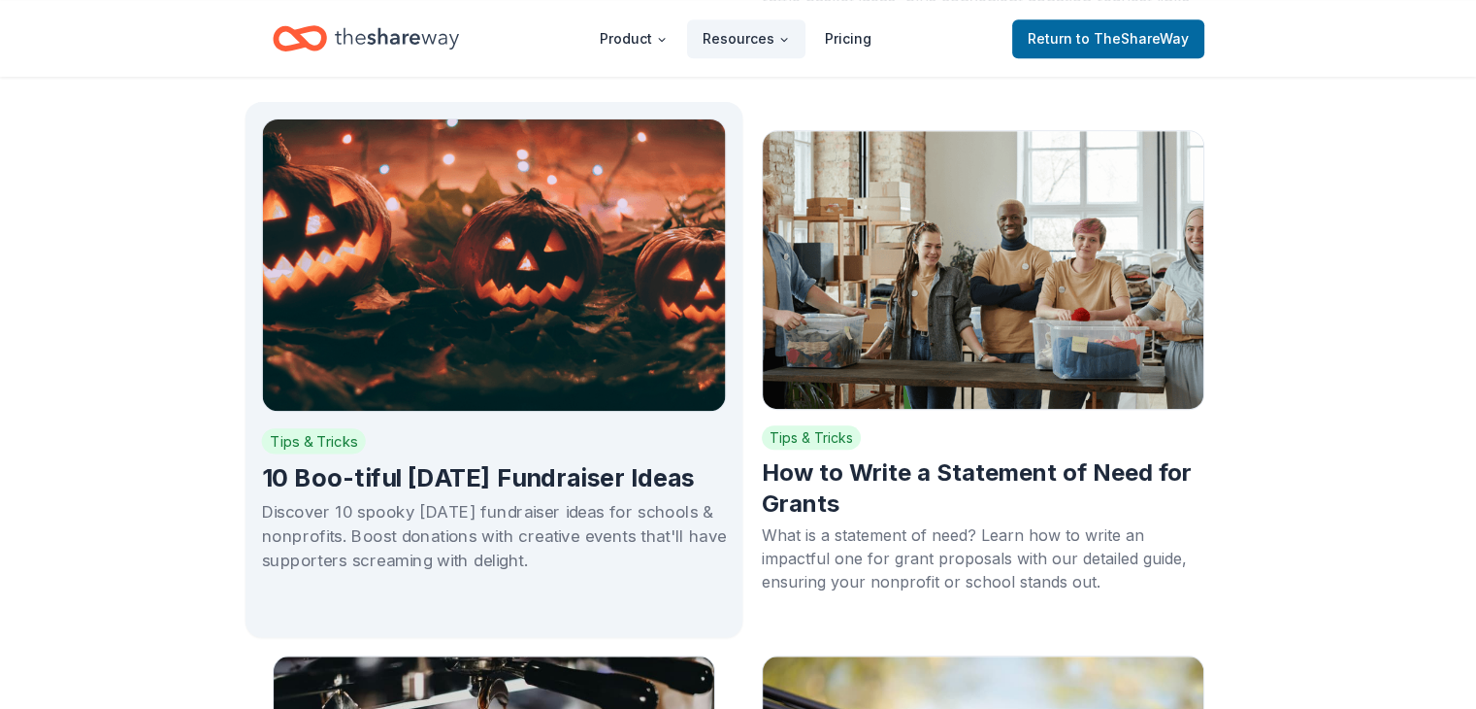
click at [461, 462] on h2 "10 Boo-tiful [DATE] Fundraiser Ideas" at bounding box center [493, 478] width 465 height 33
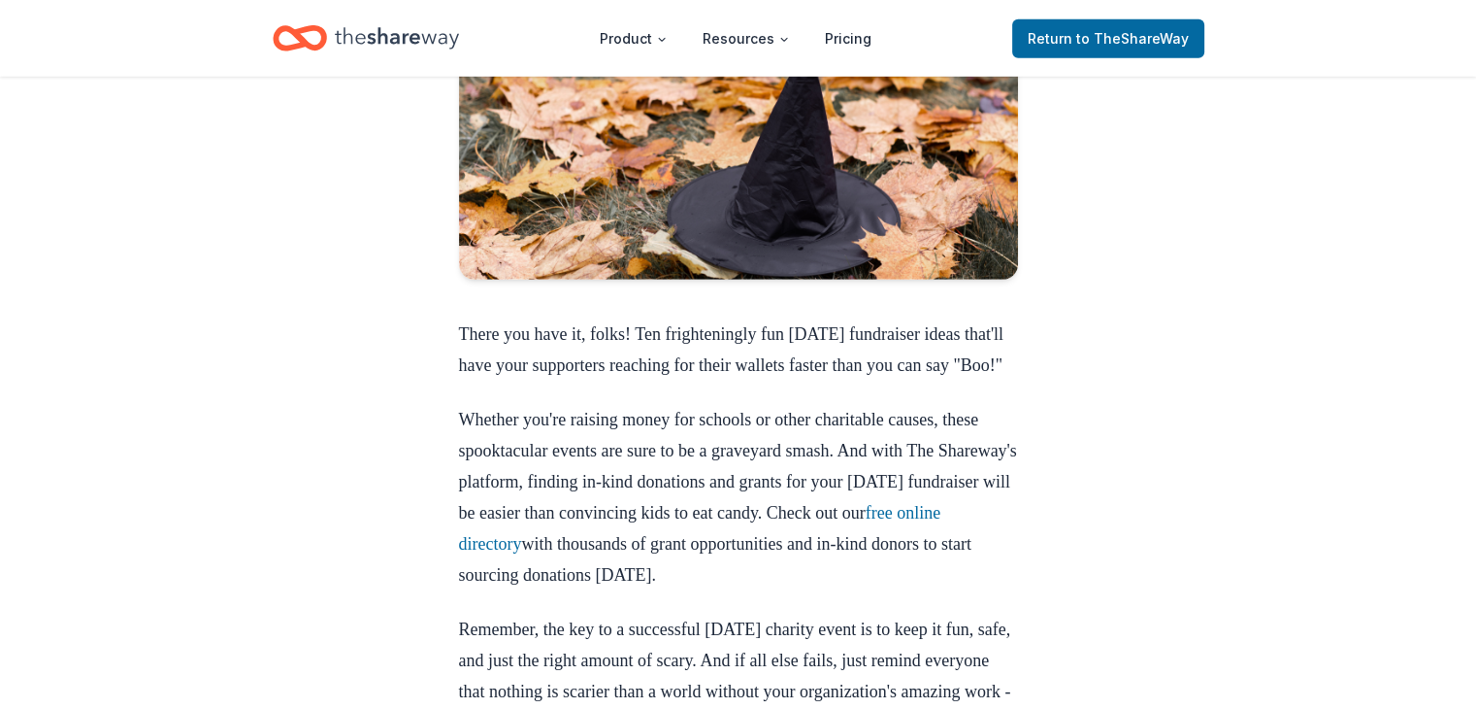
scroll to position [6212, 0]
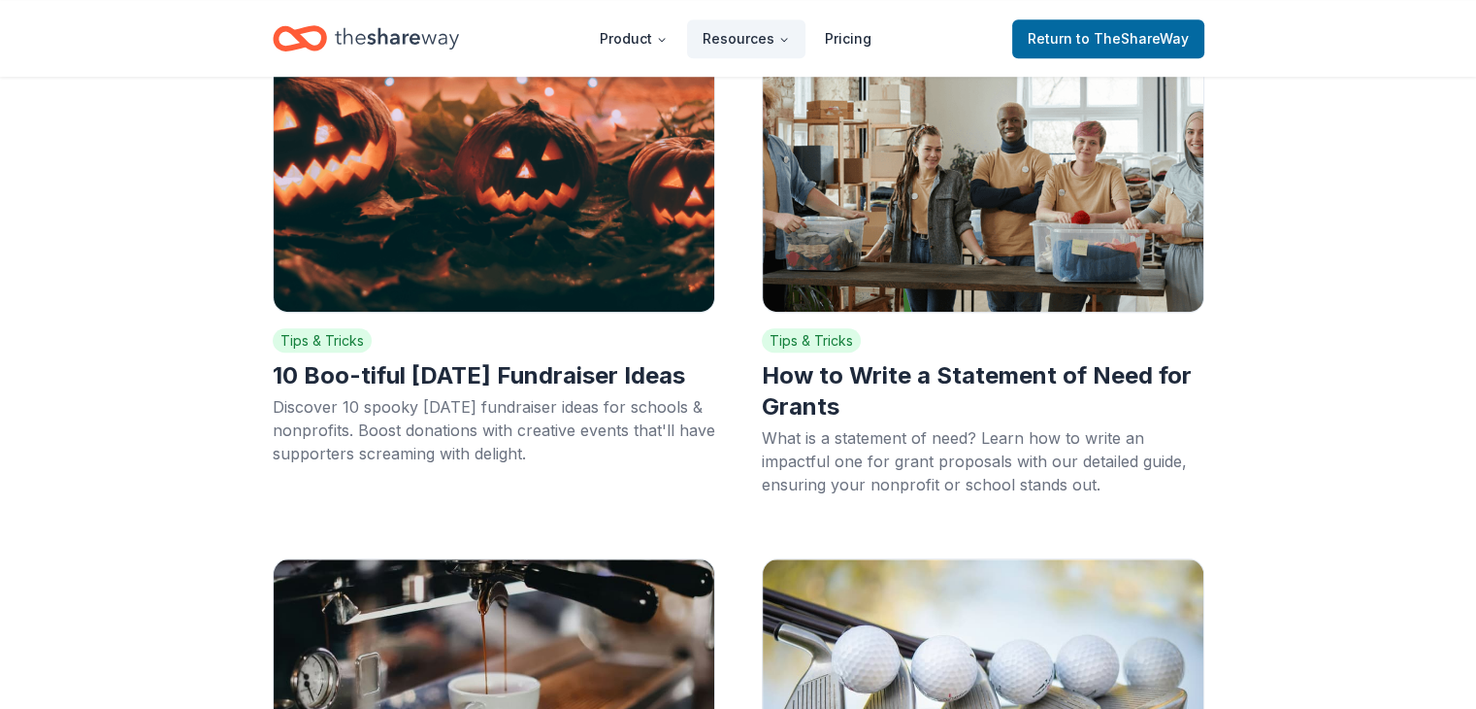
scroll to position [1747, 0]
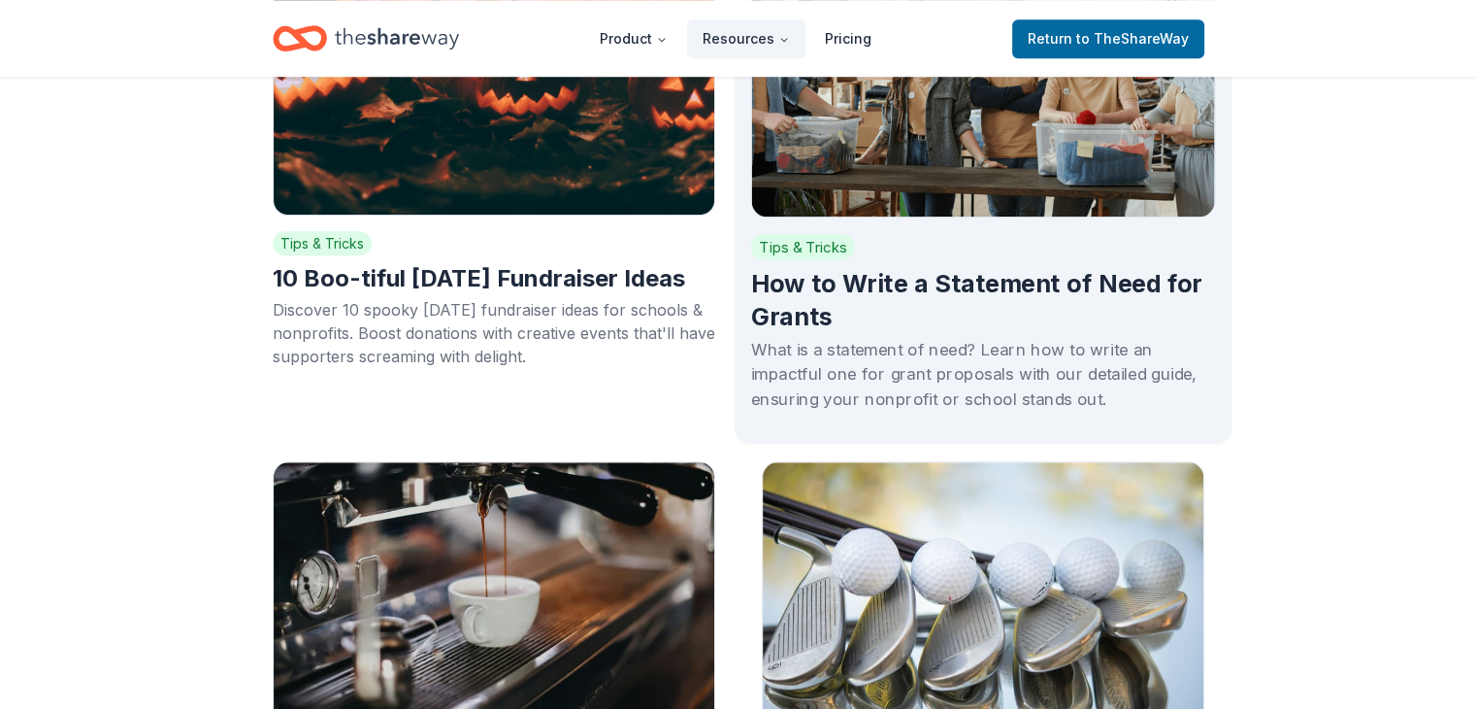
click at [993, 268] on h2 "How to Write a Statement of Need for Grants" at bounding box center [982, 300] width 465 height 65
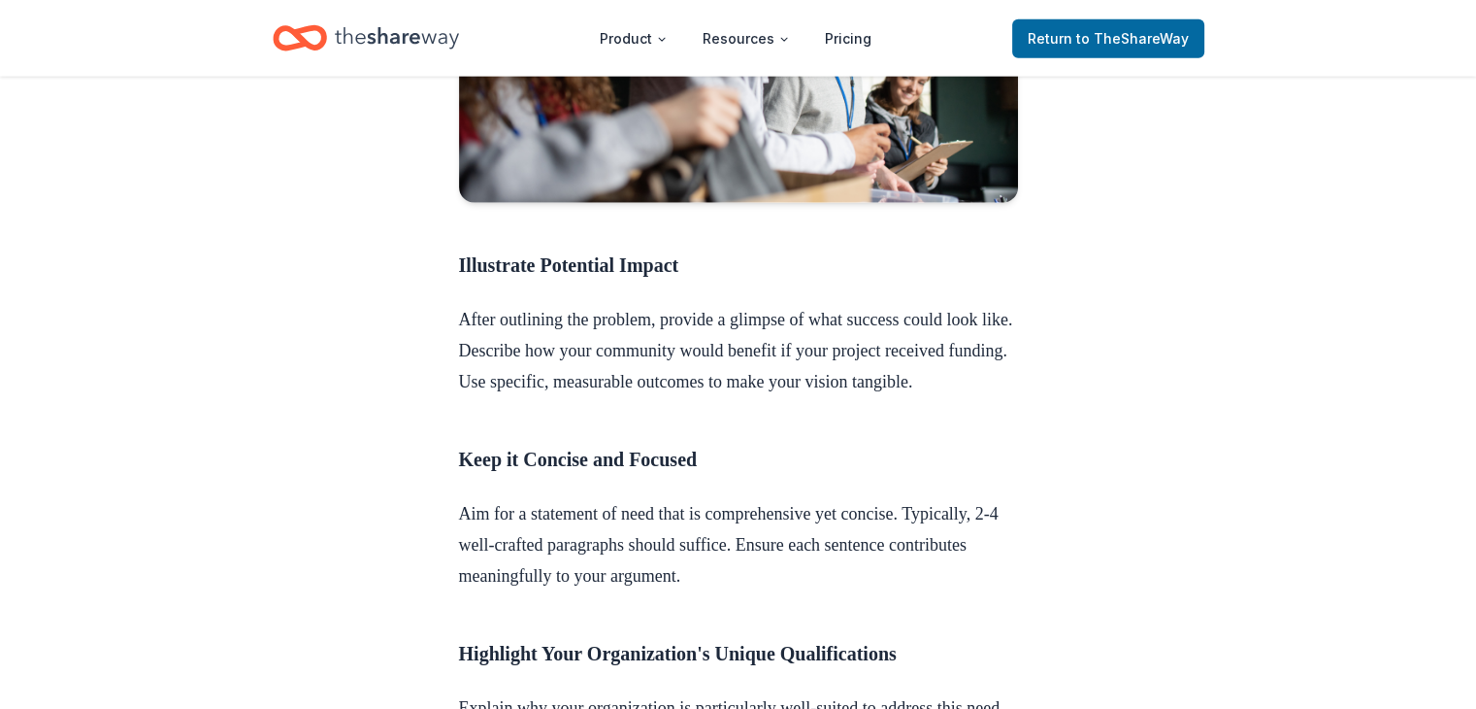
scroll to position [4853, 0]
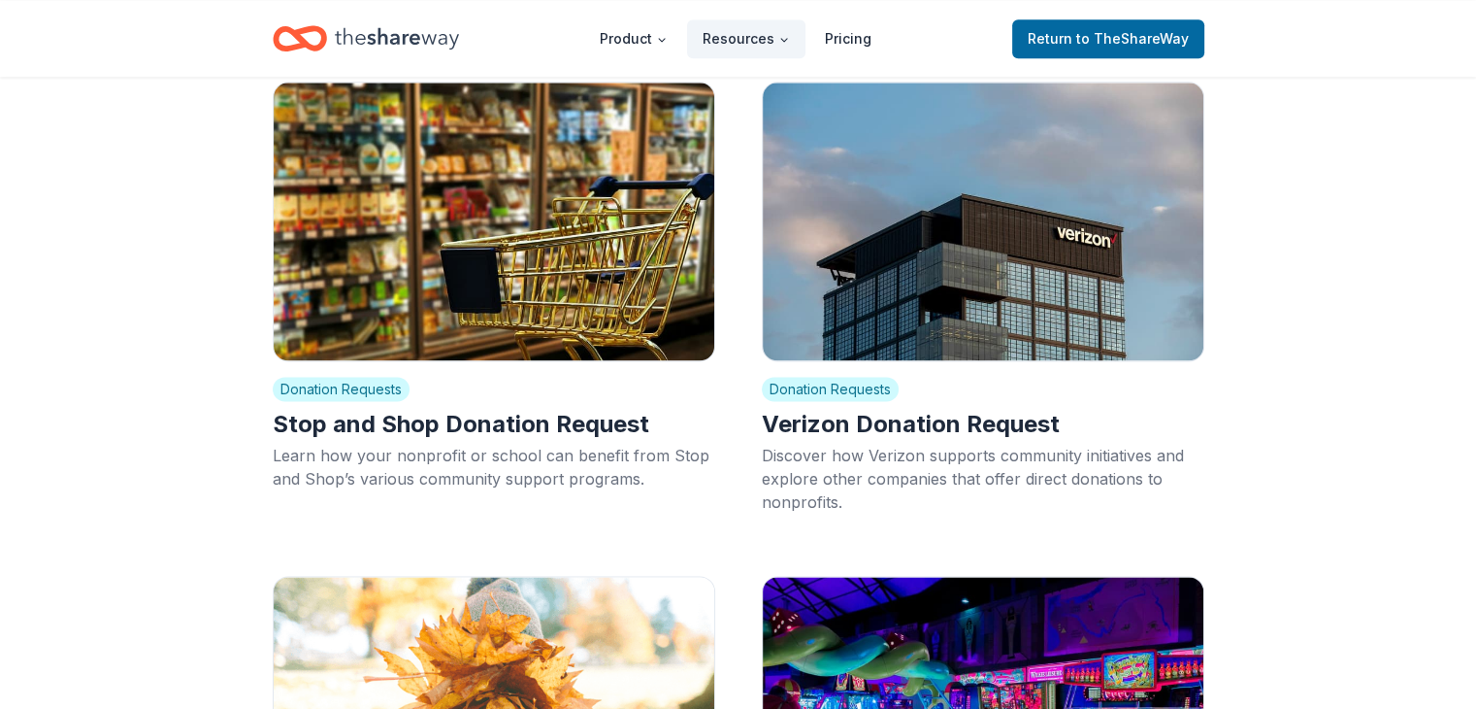
scroll to position [2718, 0]
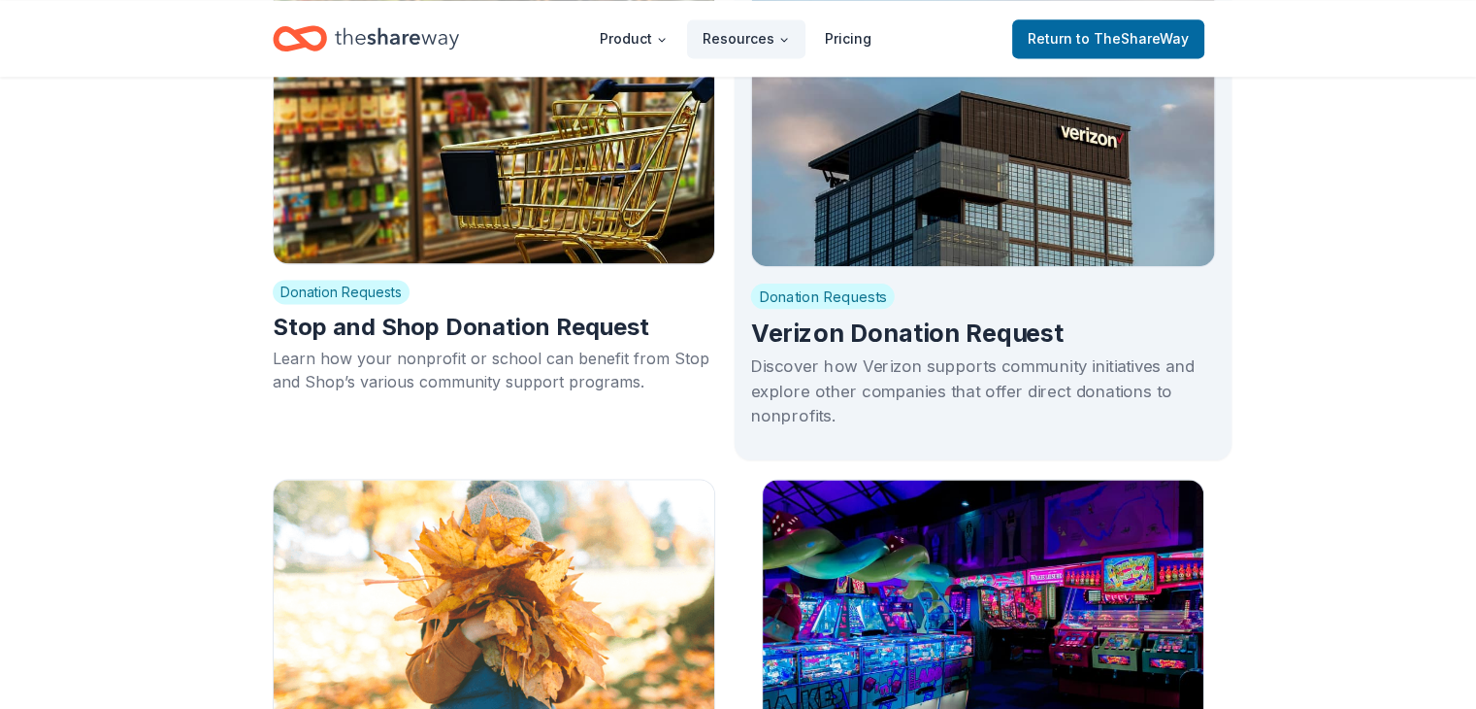
click at [878, 316] on h2 "Verizon Donation Request" at bounding box center [982, 332] width 465 height 33
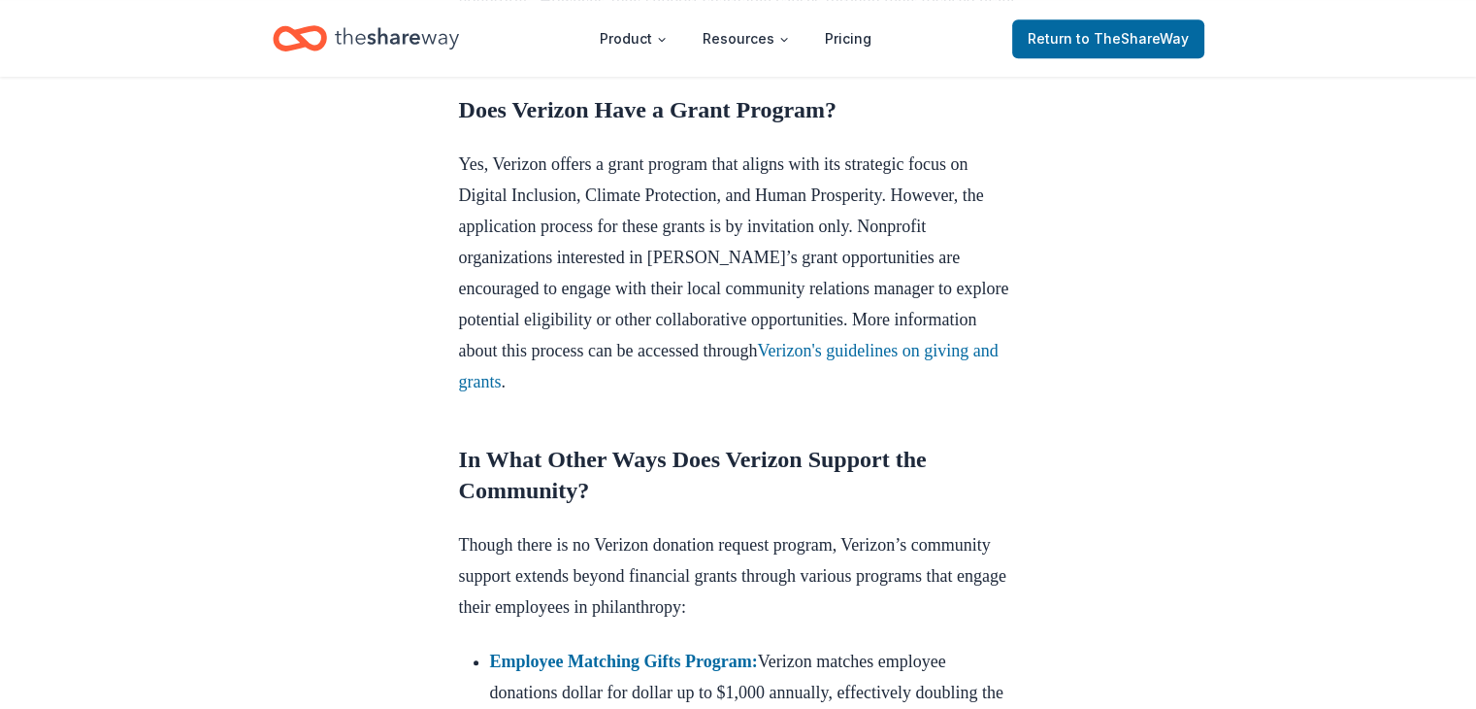
scroll to position [1068, 0]
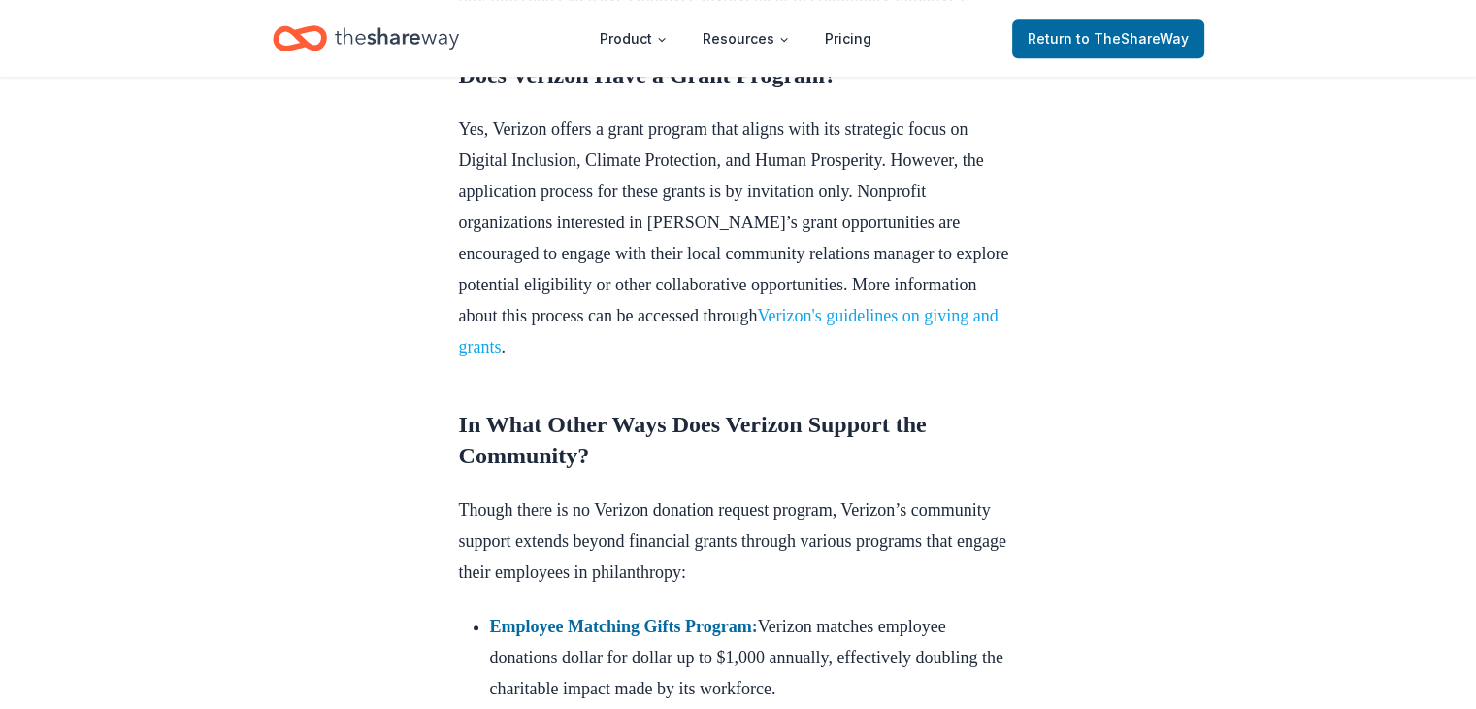
click at [929, 356] on link "Verizon's guidelines on giving and grants" at bounding box center [729, 331] width 540 height 50
